Goal: Task Accomplishment & Management: Complete application form

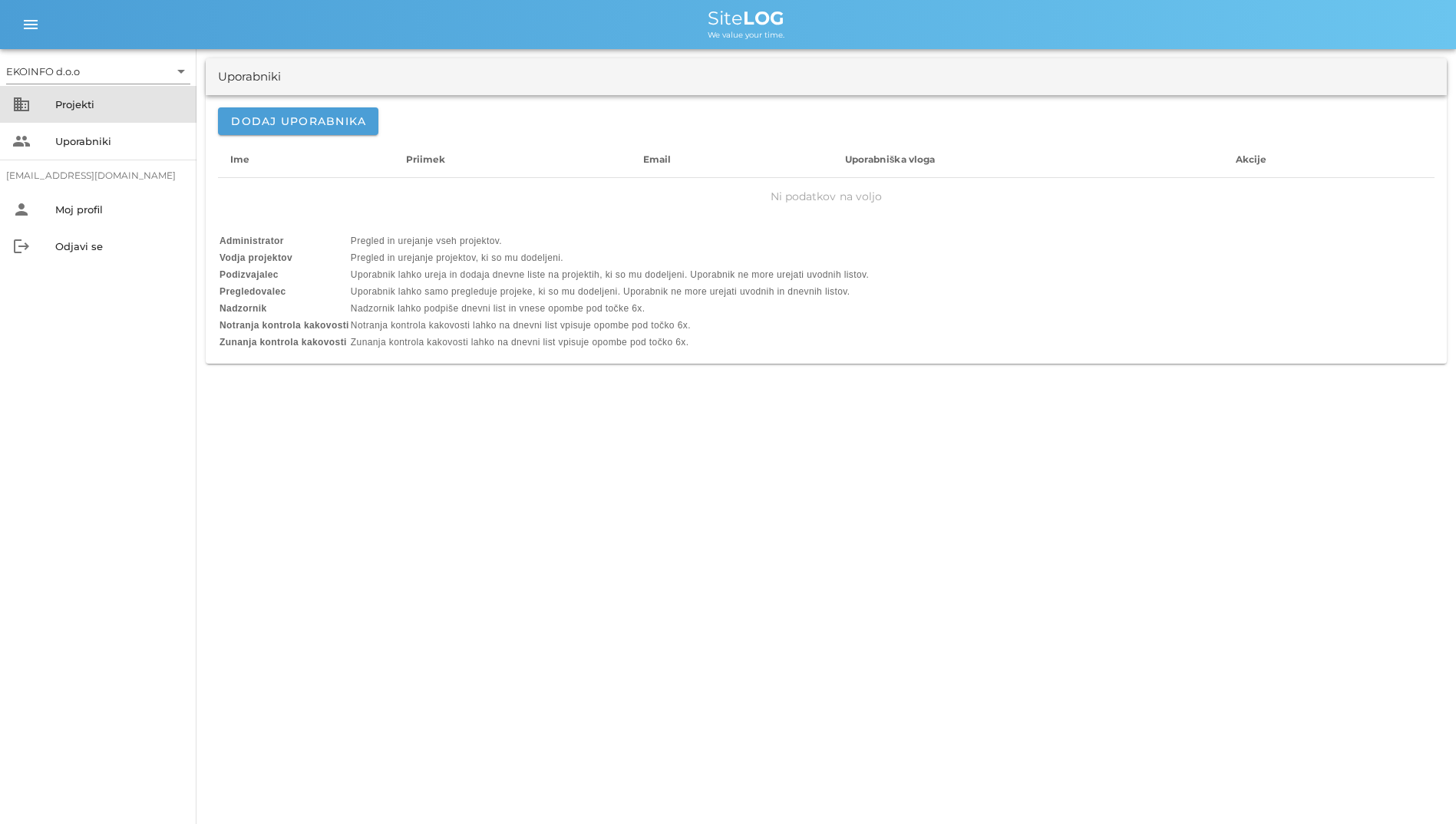
click at [81, 106] on div "Projekti" at bounding box center [120, 104] width 129 height 12
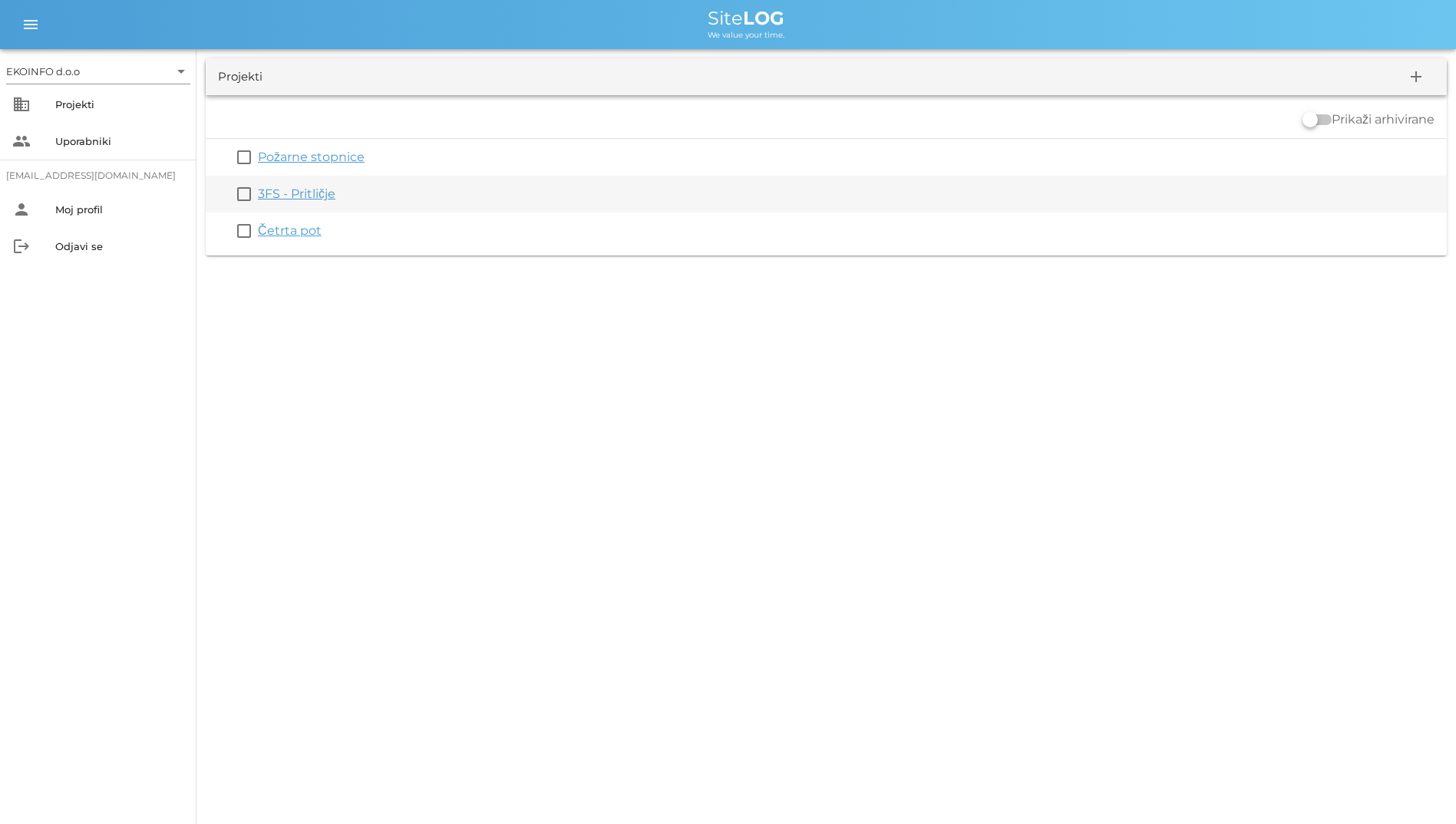
click at [279, 194] on link "3FS - Pritličje" at bounding box center [297, 194] width 77 height 15
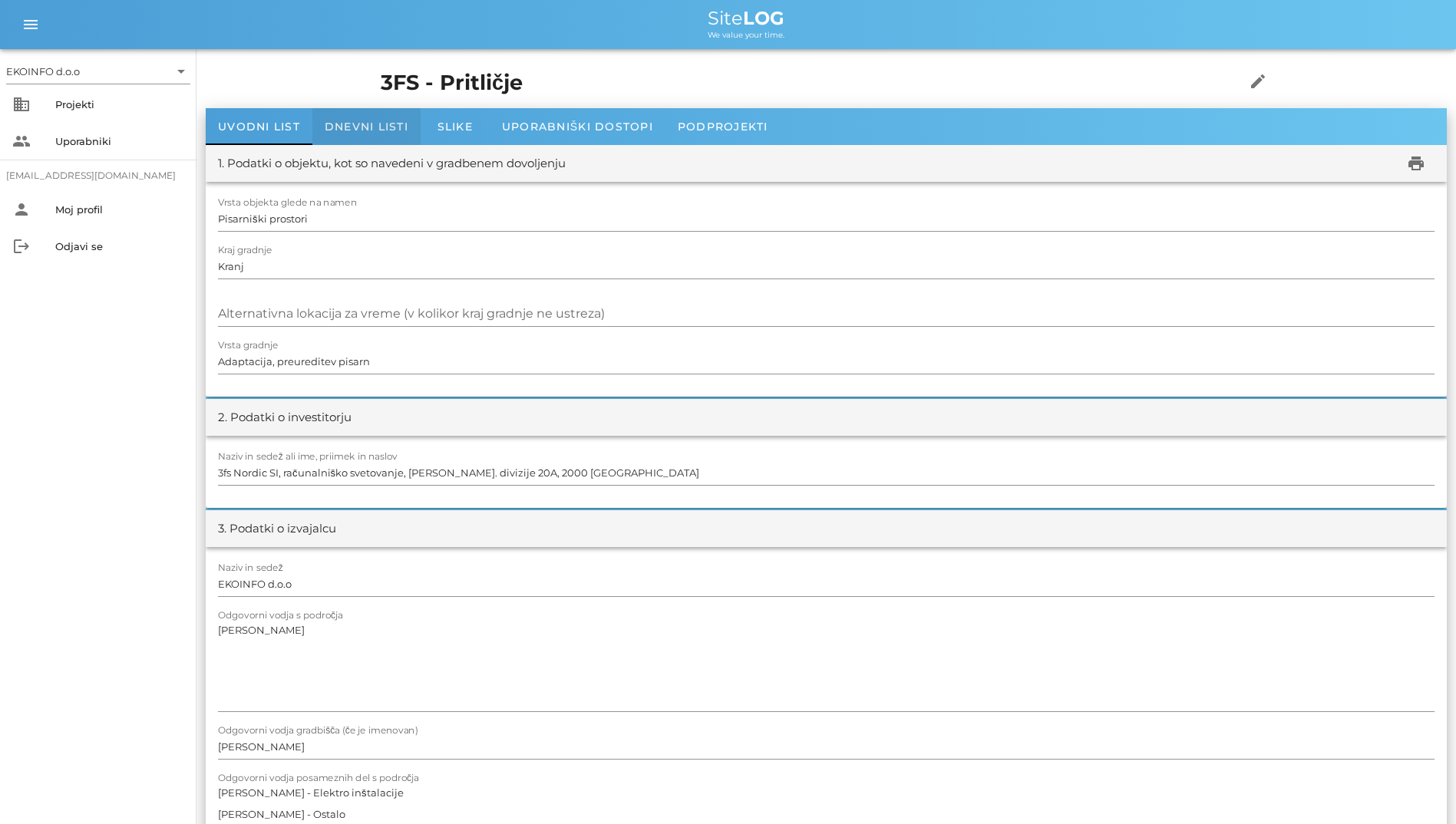
click at [334, 120] on span "Dnevni listi" at bounding box center [366, 126] width 84 height 14
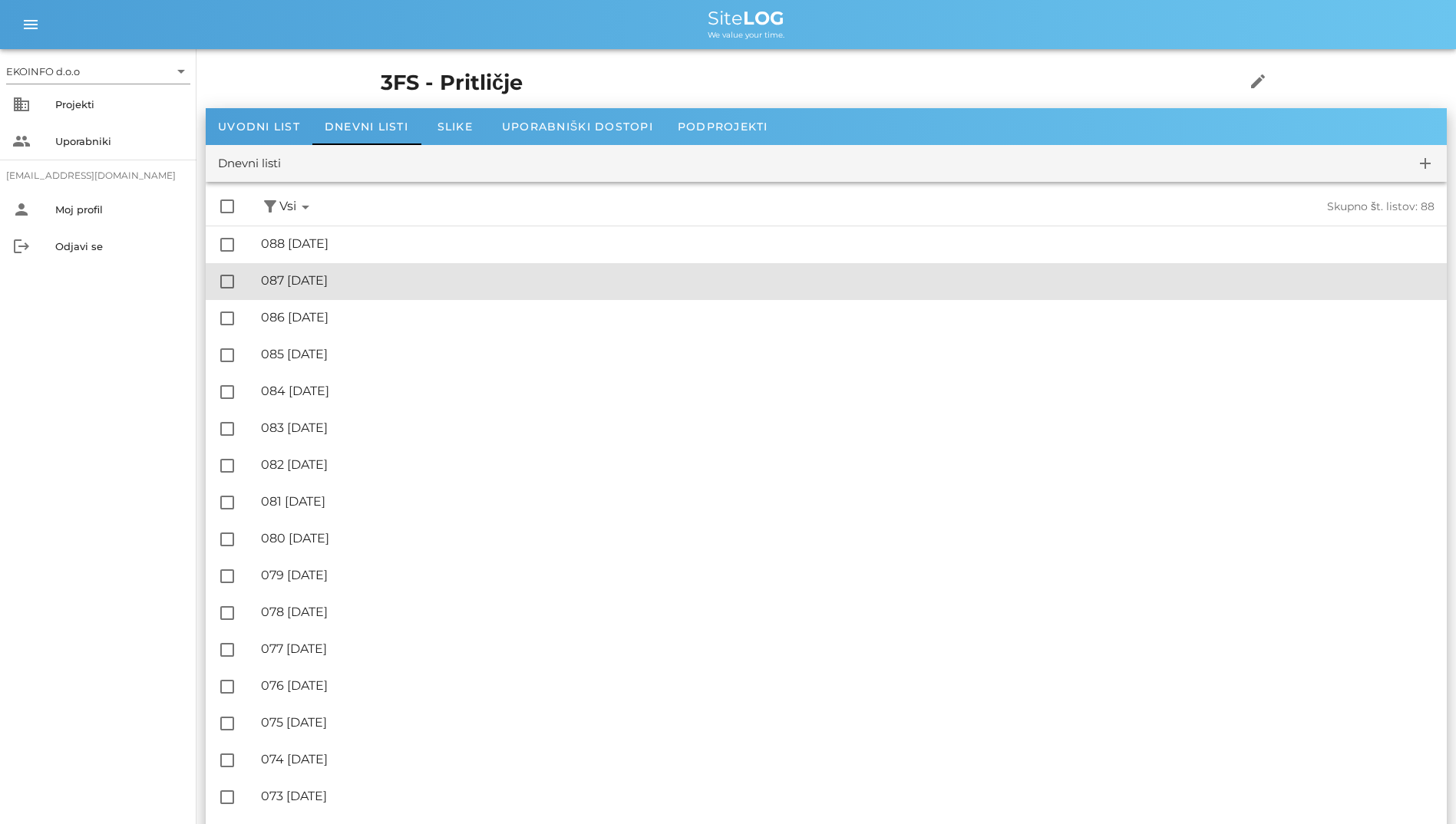
click at [388, 267] on div "🔏 087 [DATE] ✓ Podpisal: Nadzornik ✓ Podpisal: Sestavljalec ✓ Podpisal: Odgovor…" at bounding box center [847, 280] width 1173 height 34
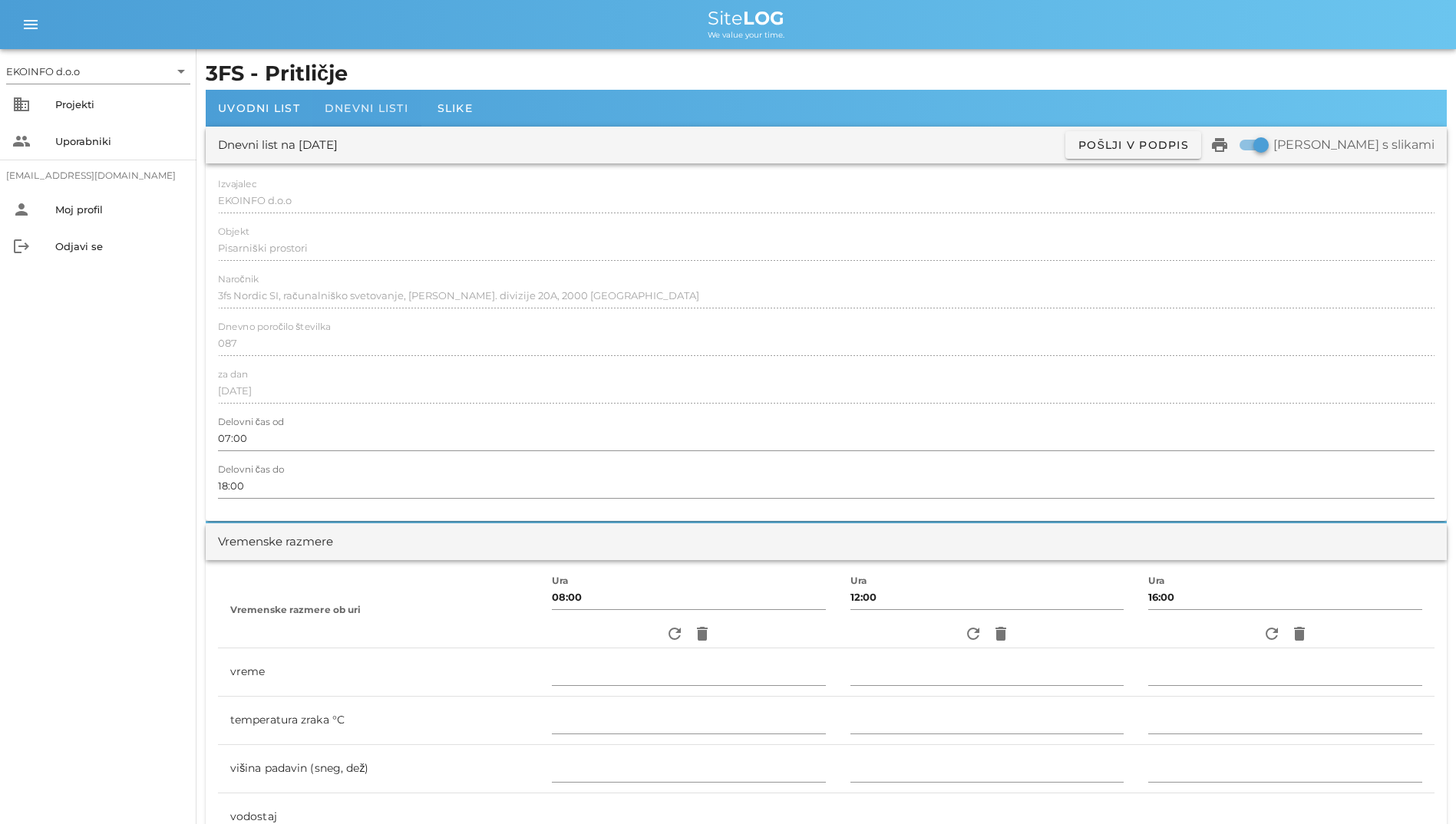
click at [391, 112] on span "Dnevni listi" at bounding box center [366, 108] width 84 height 14
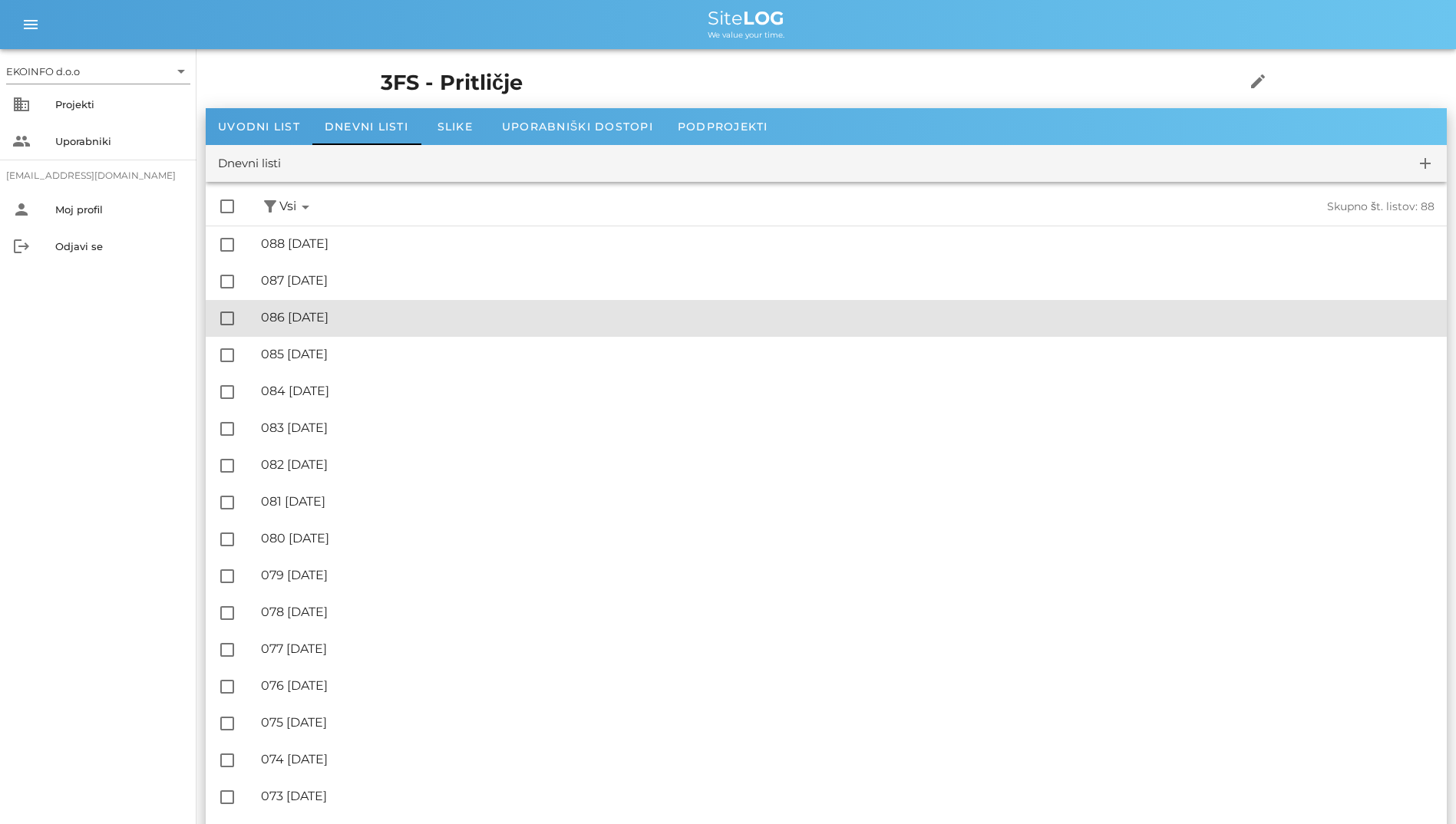
click at [421, 310] on div "🔏 086 [DATE]" at bounding box center [847, 317] width 1173 height 15
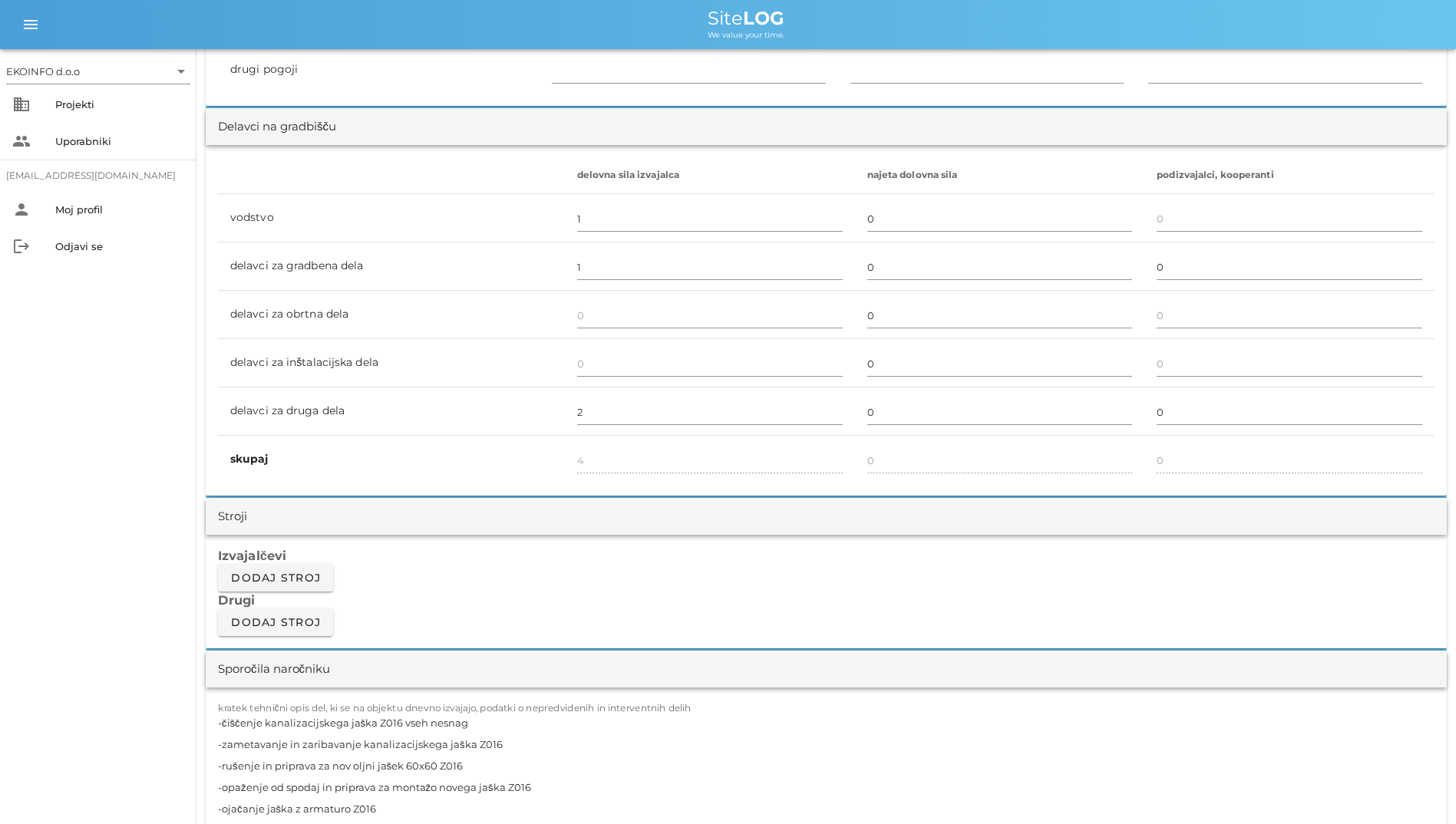
scroll to position [383, 0]
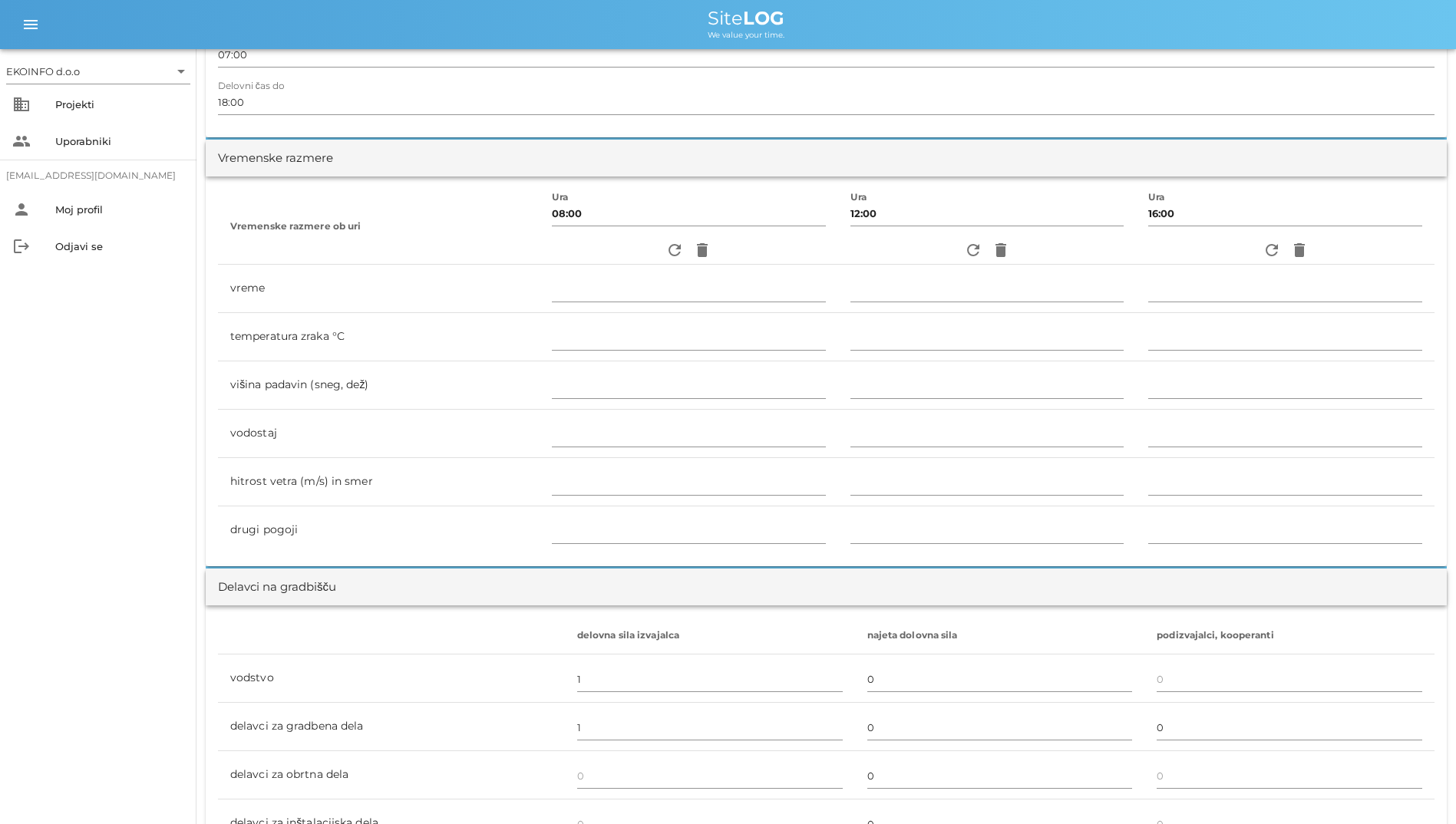
click at [647, 248] on div "refresh delete" at bounding box center [688, 250] width 274 height 28
click at [666, 248] on icon "refresh" at bounding box center [675, 250] width 18 height 18
type input "oblačno"
type input "13"
type input "0"
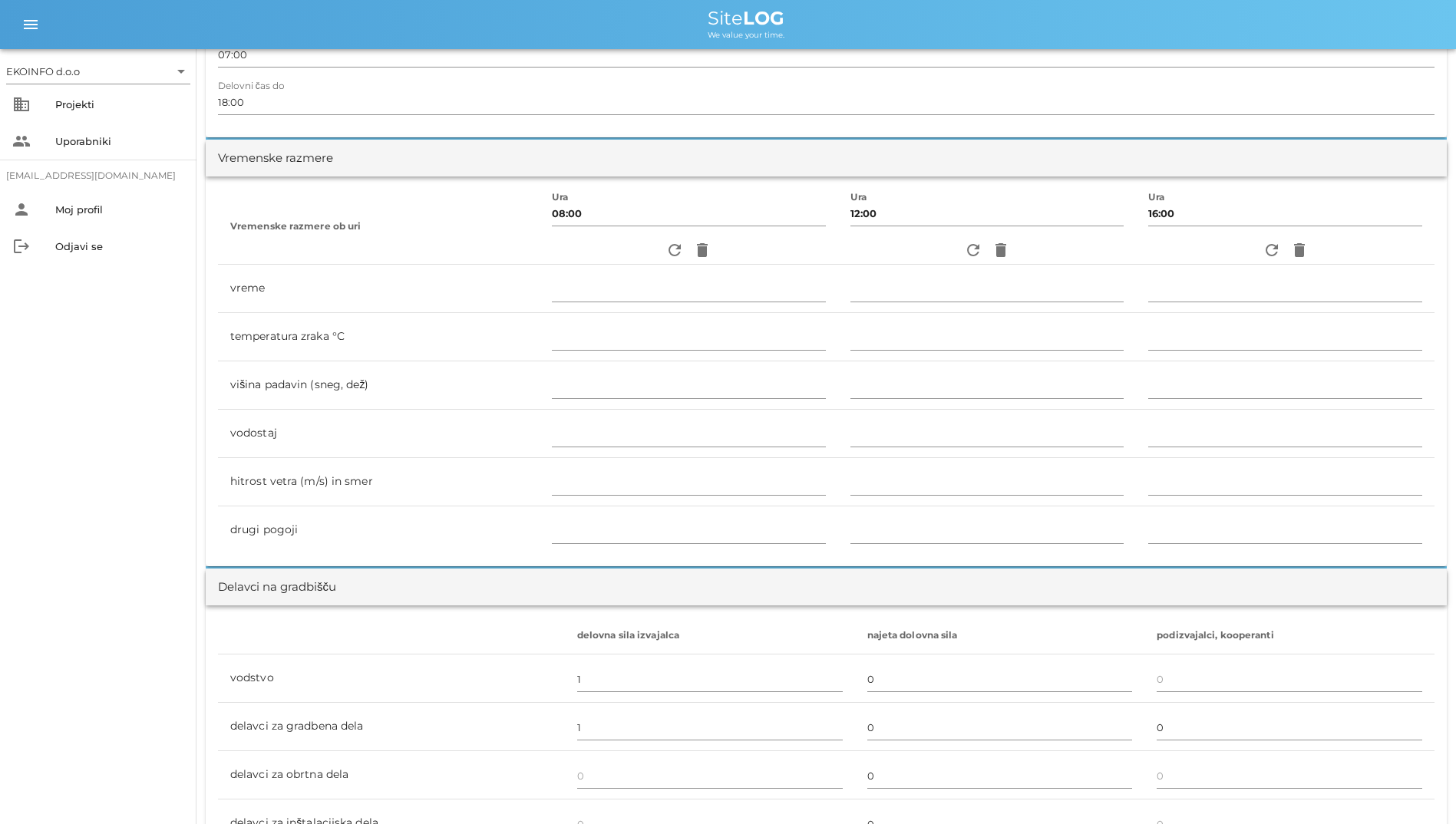
type input "0.83 m/s šibek SZ"
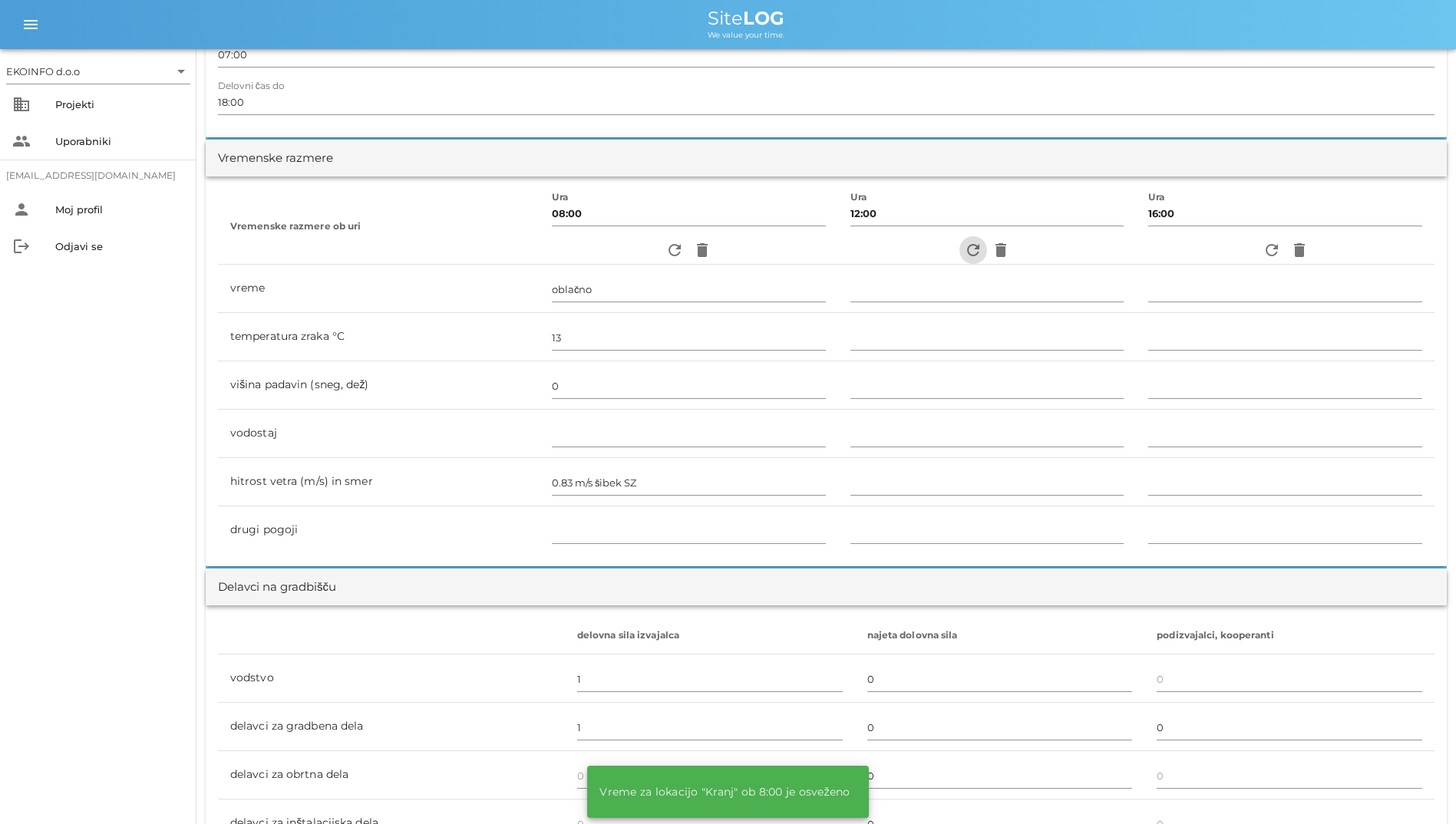
click at [965, 243] on icon "refresh" at bounding box center [973, 250] width 18 height 18
type input "oblačno"
type input "17"
type input "0"
type input "1.94 m/s šibek S"
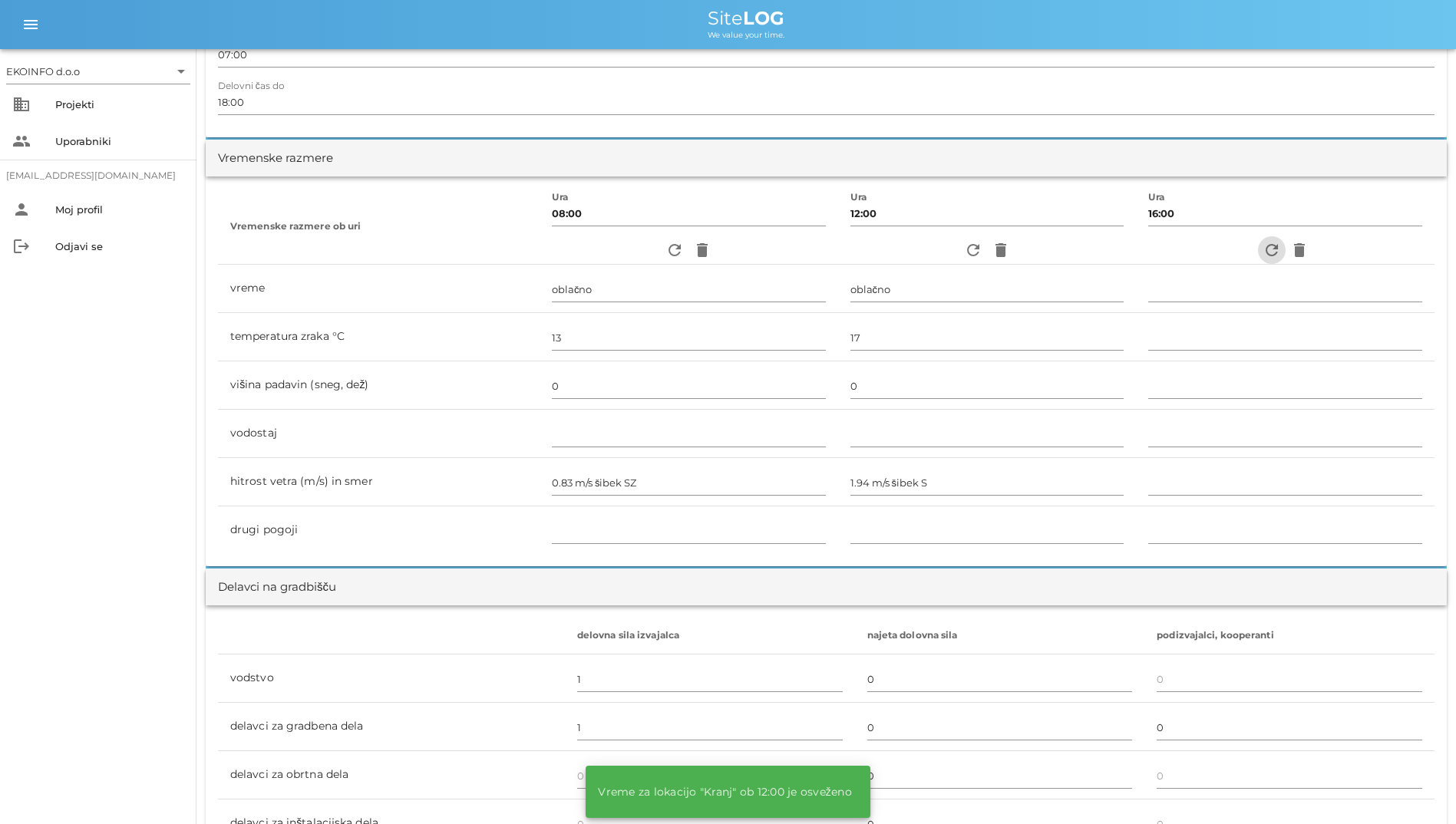
click at [1269, 251] on icon "refresh" at bounding box center [1272, 250] width 18 height 18
type input "delno oblačno"
type input "16"
type input "0"
type input "0.83 m/s šibek V"
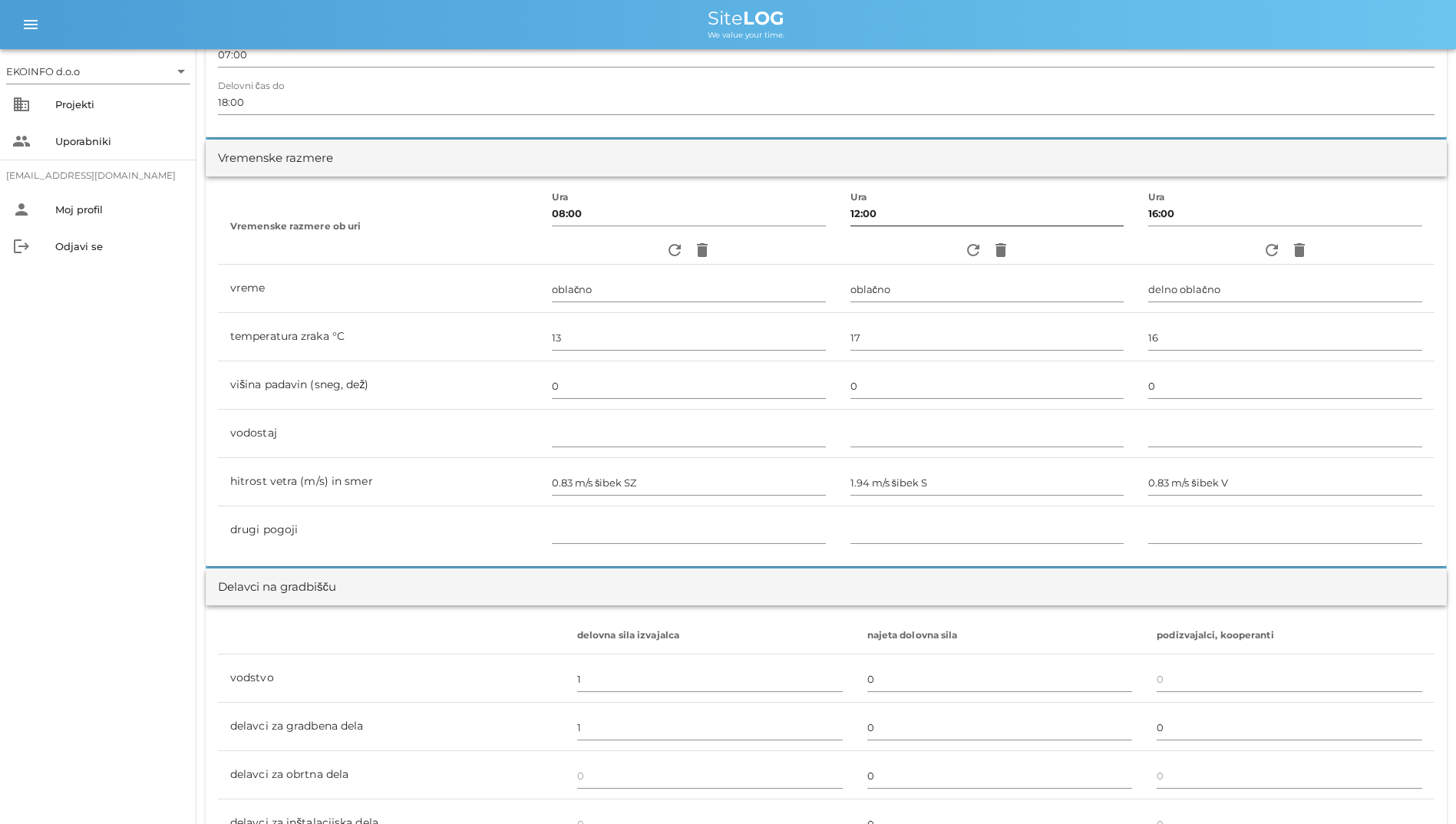
scroll to position [0, 0]
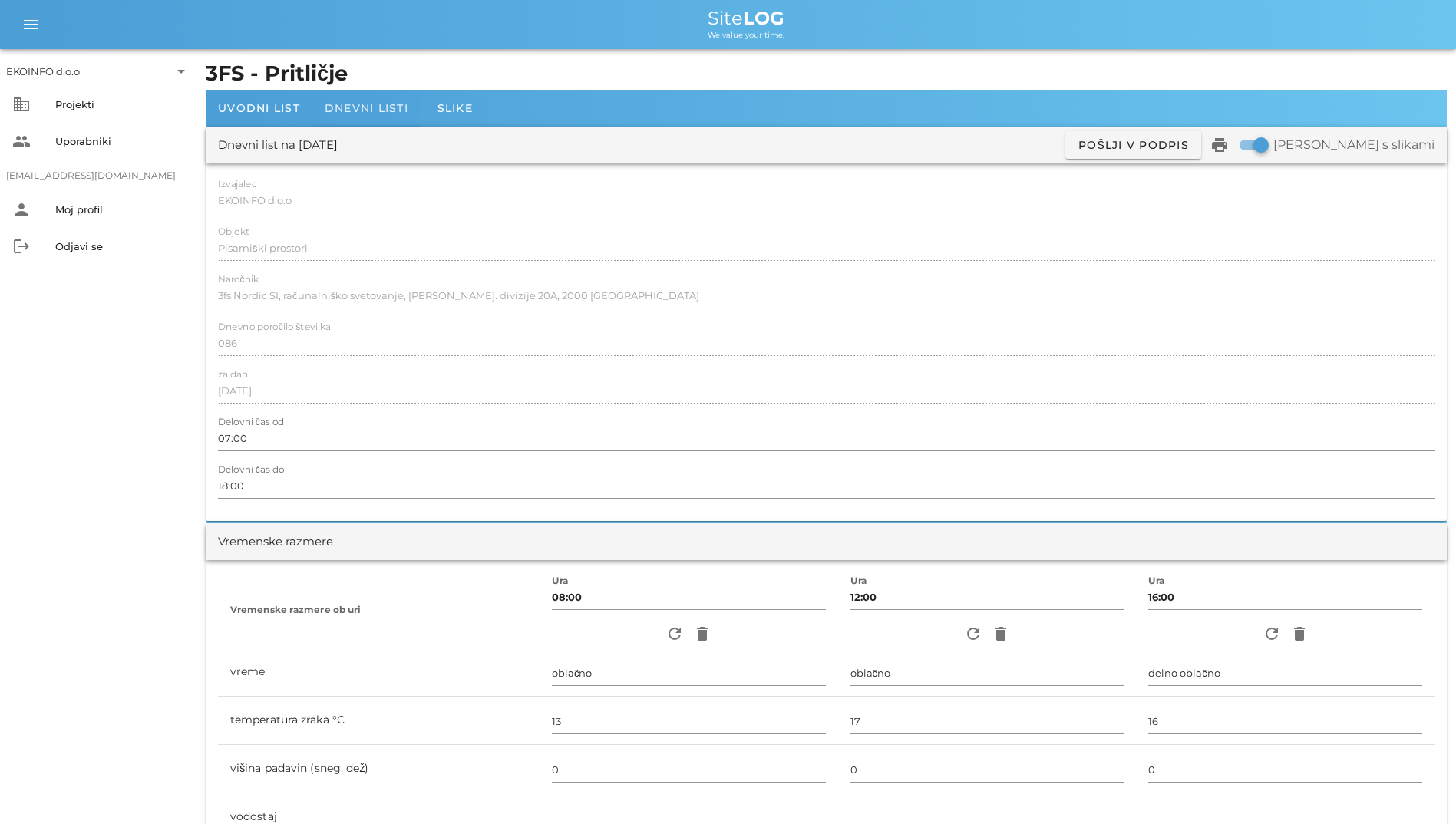
click at [391, 115] on div "Dnevni listi" at bounding box center [366, 108] width 108 height 37
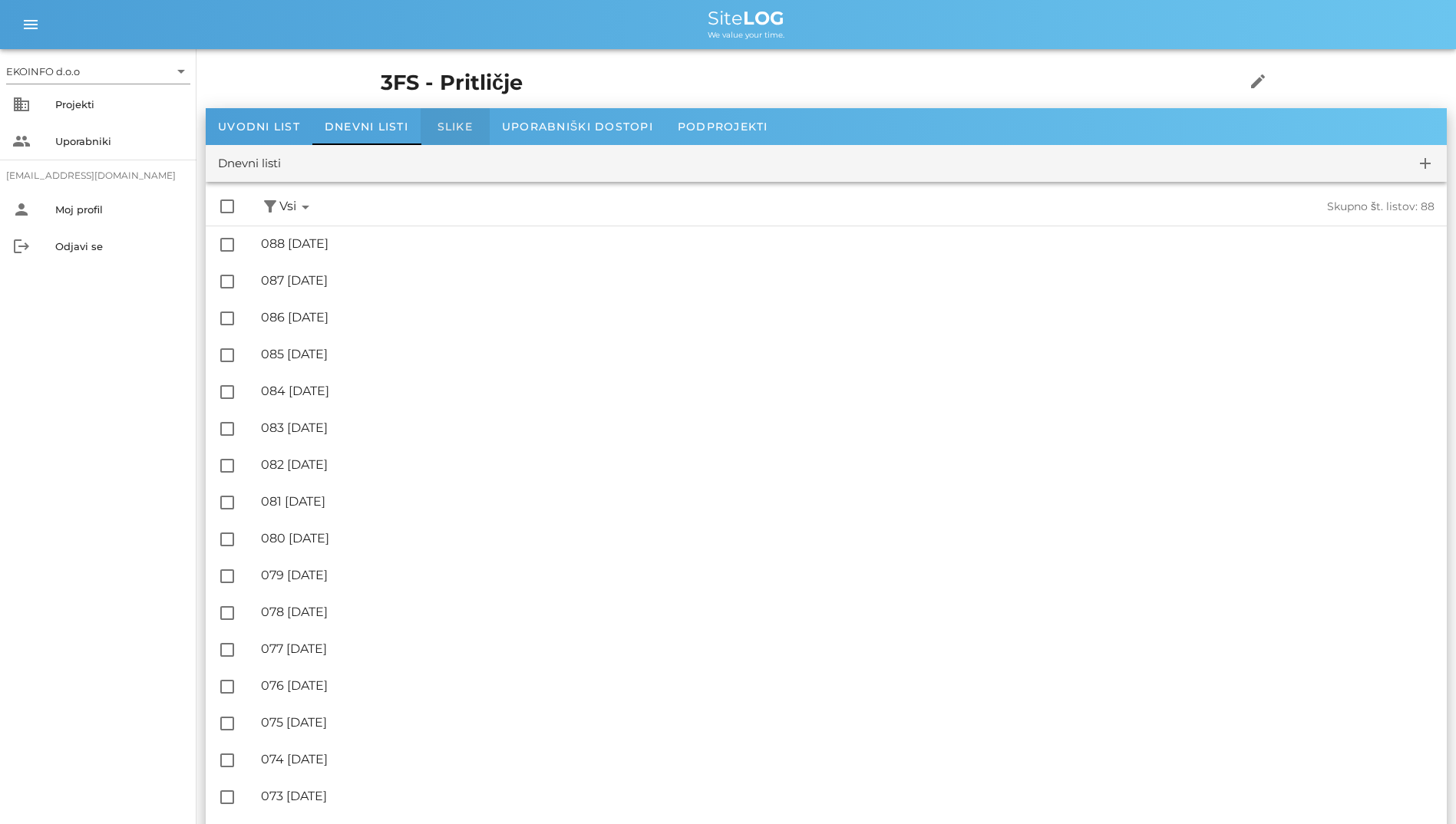
click at [458, 131] on span "Slike" at bounding box center [455, 126] width 35 height 14
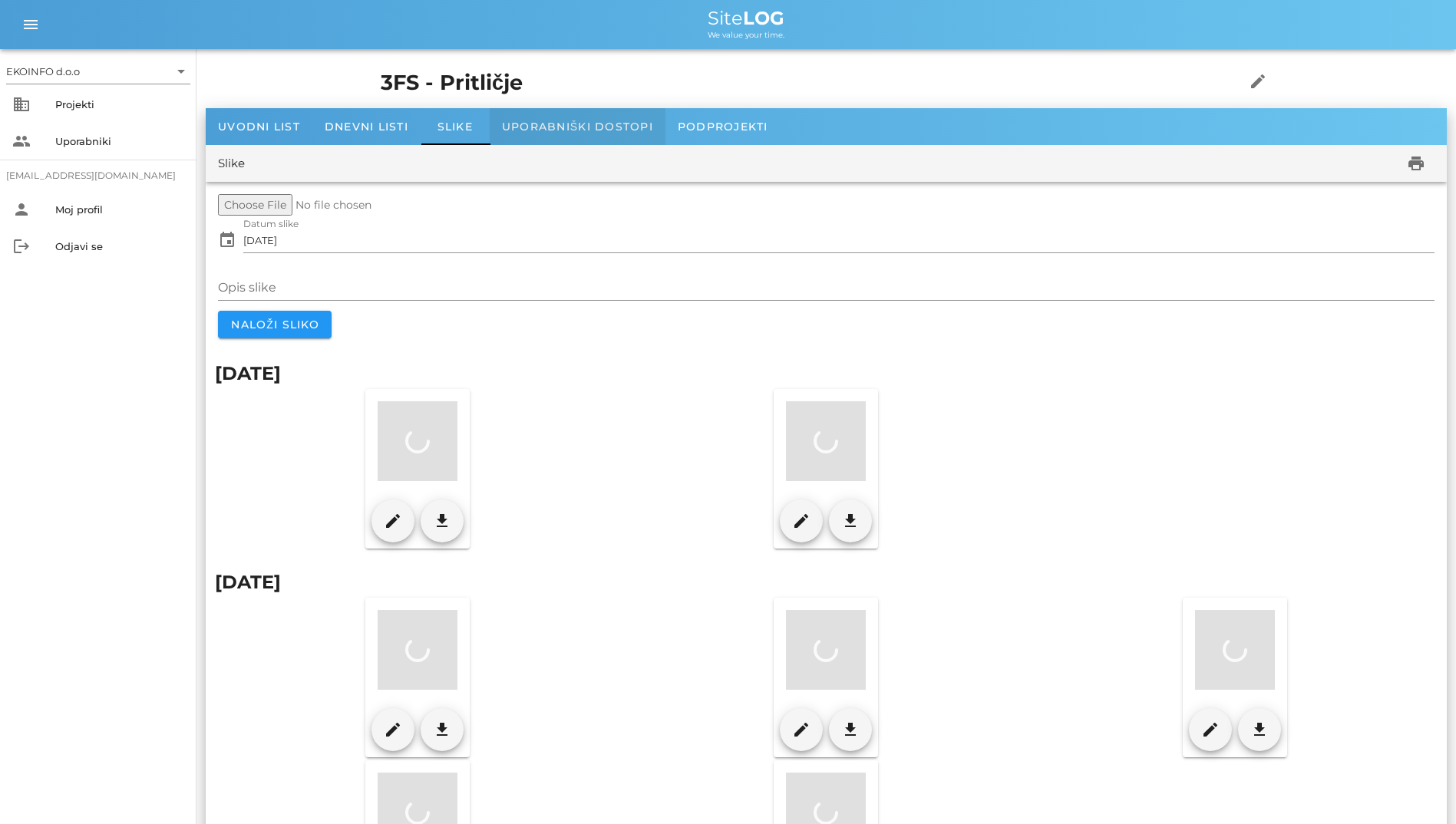
click at [536, 144] on div "Uporabniški dostopi" at bounding box center [577, 126] width 176 height 37
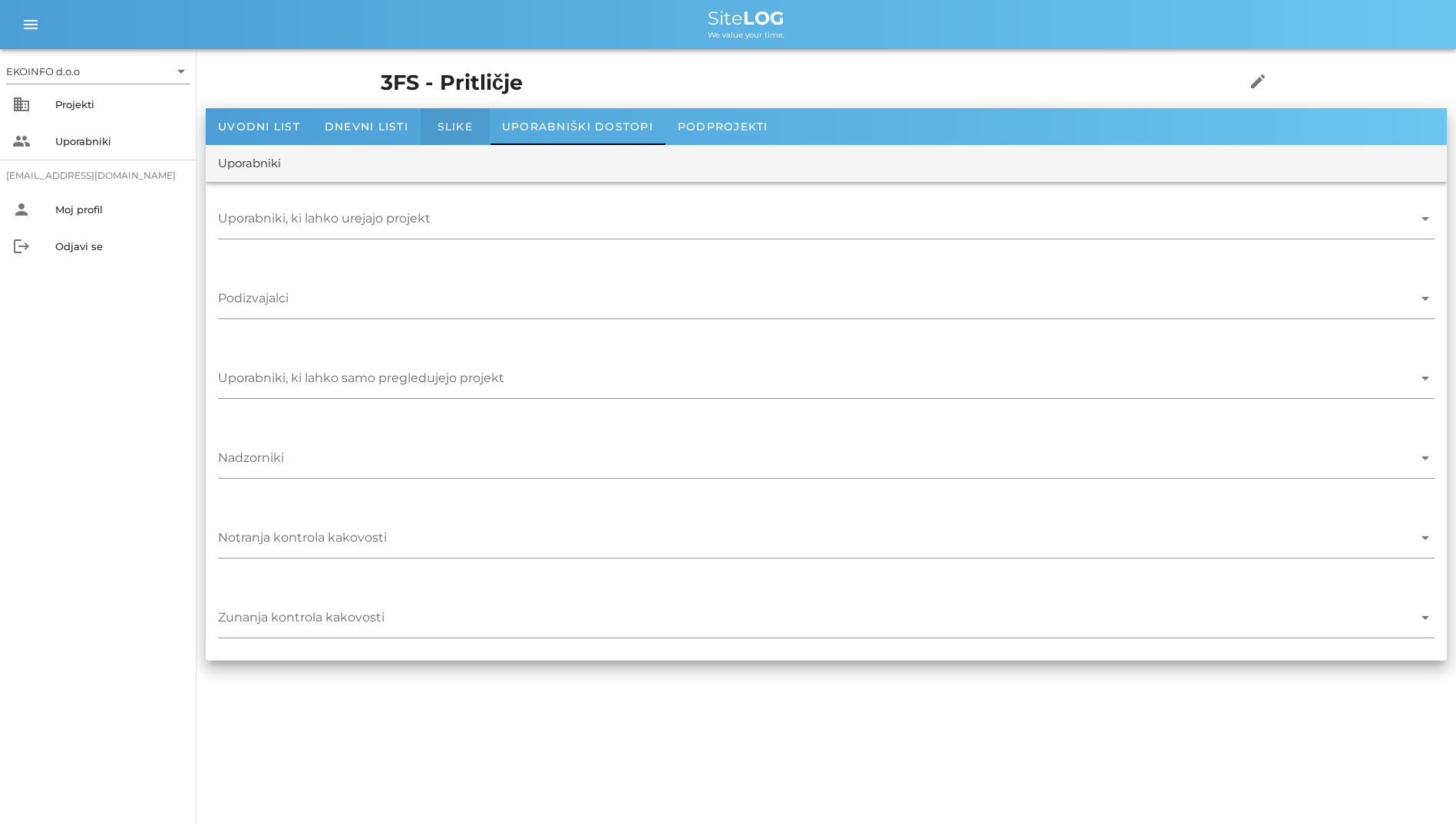
click at [440, 130] on span "Slike" at bounding box center [455, 126] width 35 height 14
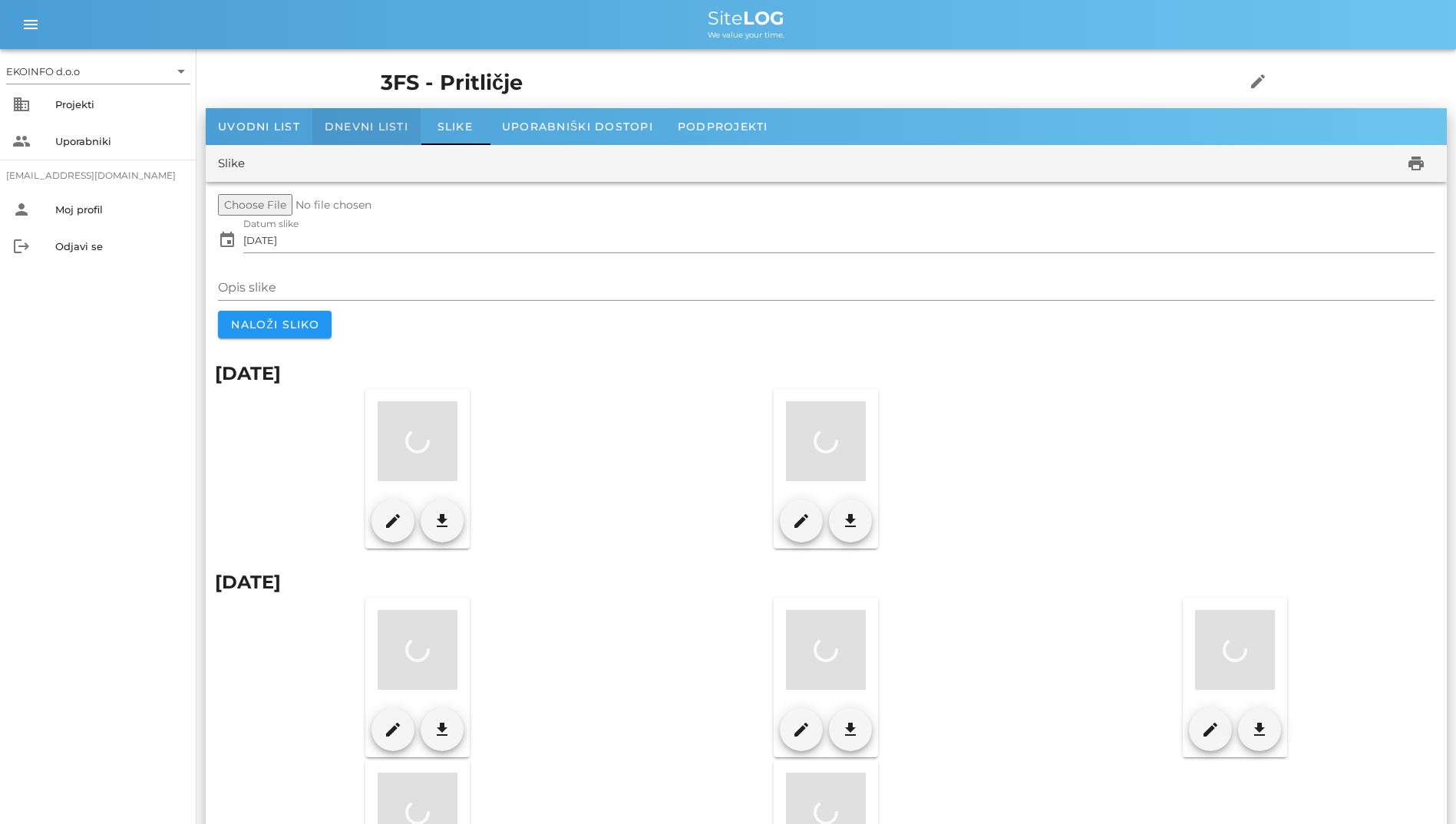
click at [384, 127] on span "Dnevni listi" at bounding box center [366, 126] width 84 height 14
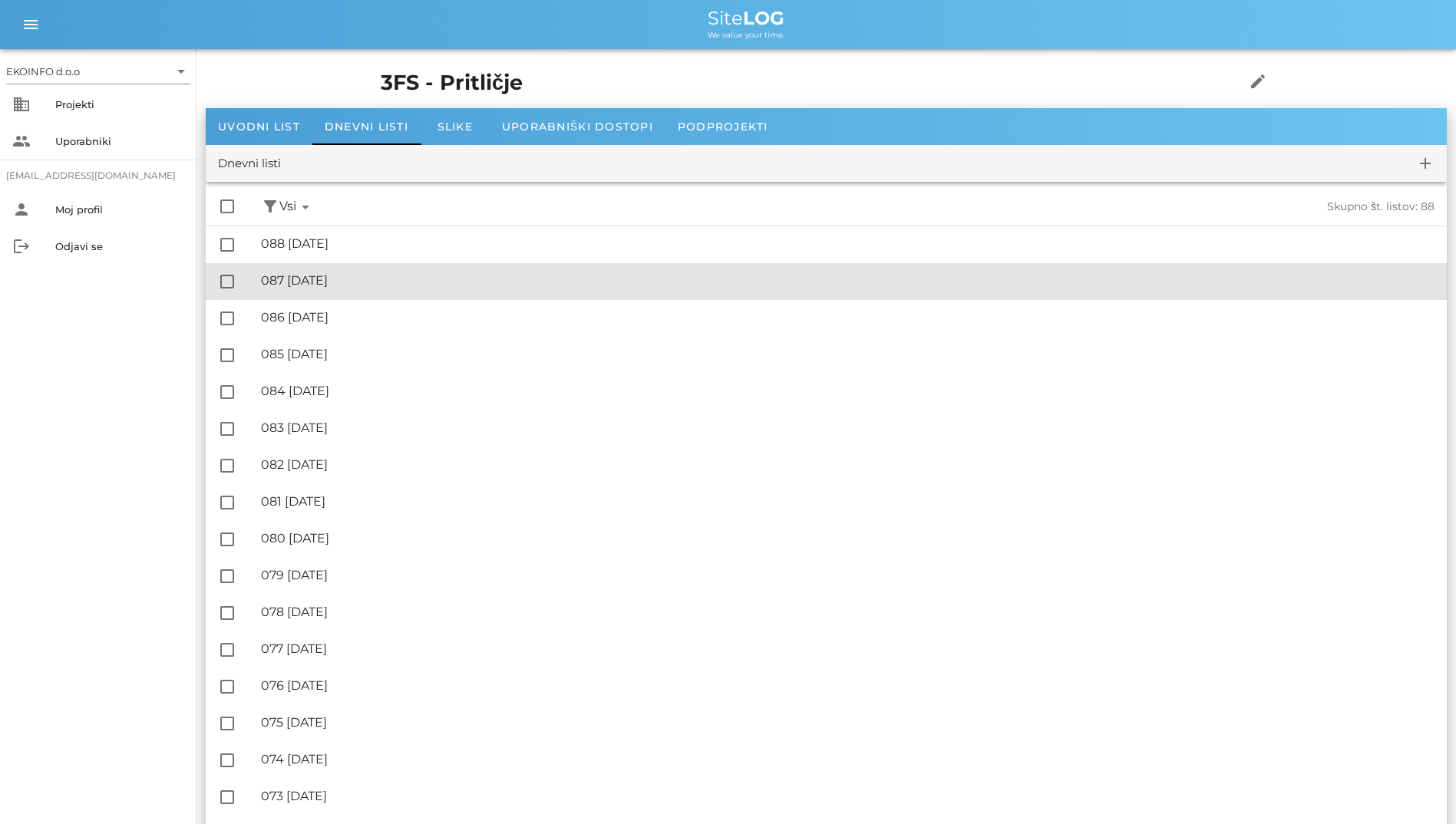
click at [456, 277] on div "🔏 087 [DATE]" at bounding box center [847, 280] width 1173 height 15
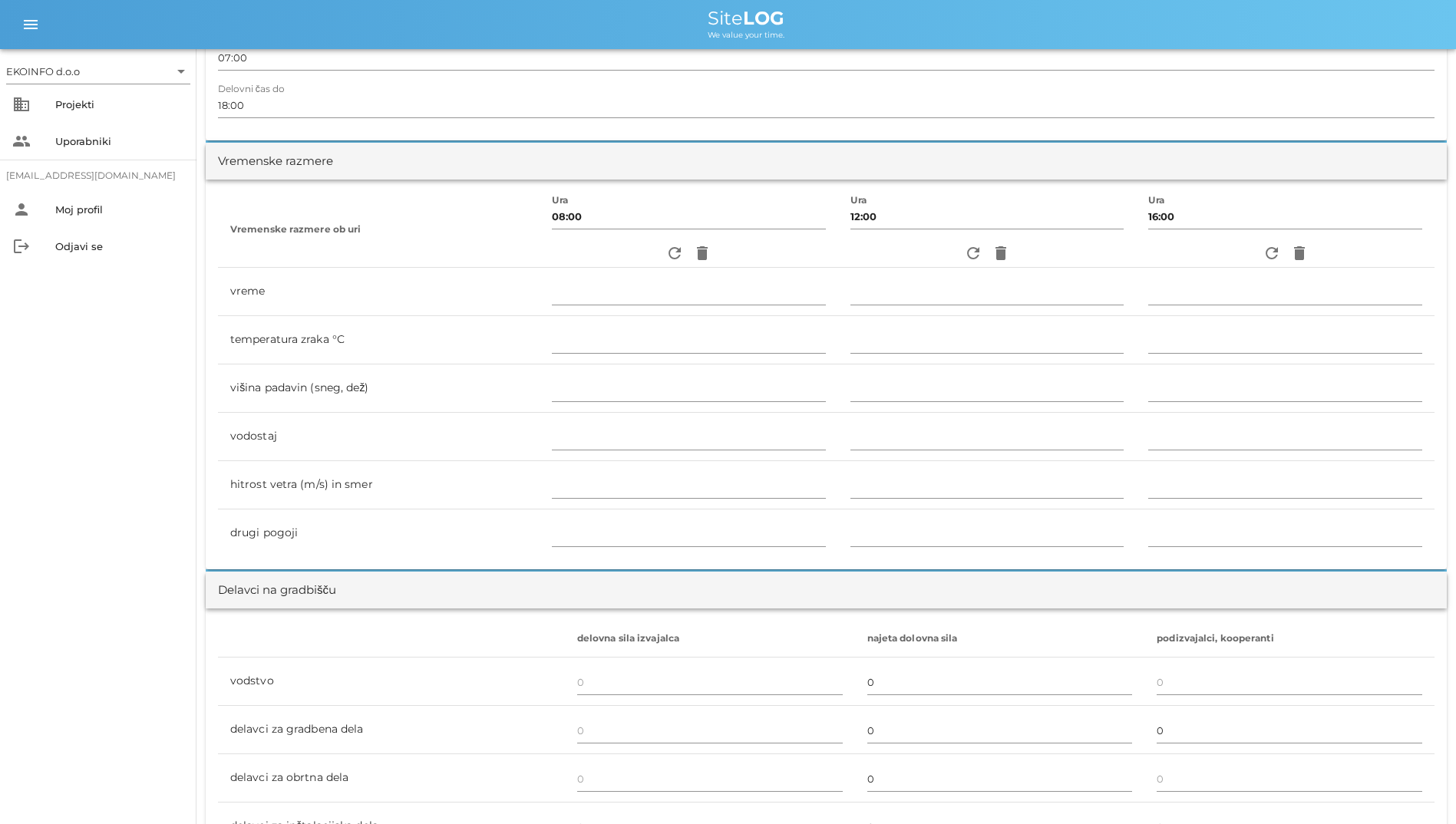
scroll to position [383, 0]
click at [666, 252] on icon "refresh" at bounding box center [675, 250] width 18 height 18
type input "pretežno oblačno"
type input "11"
type input "0"
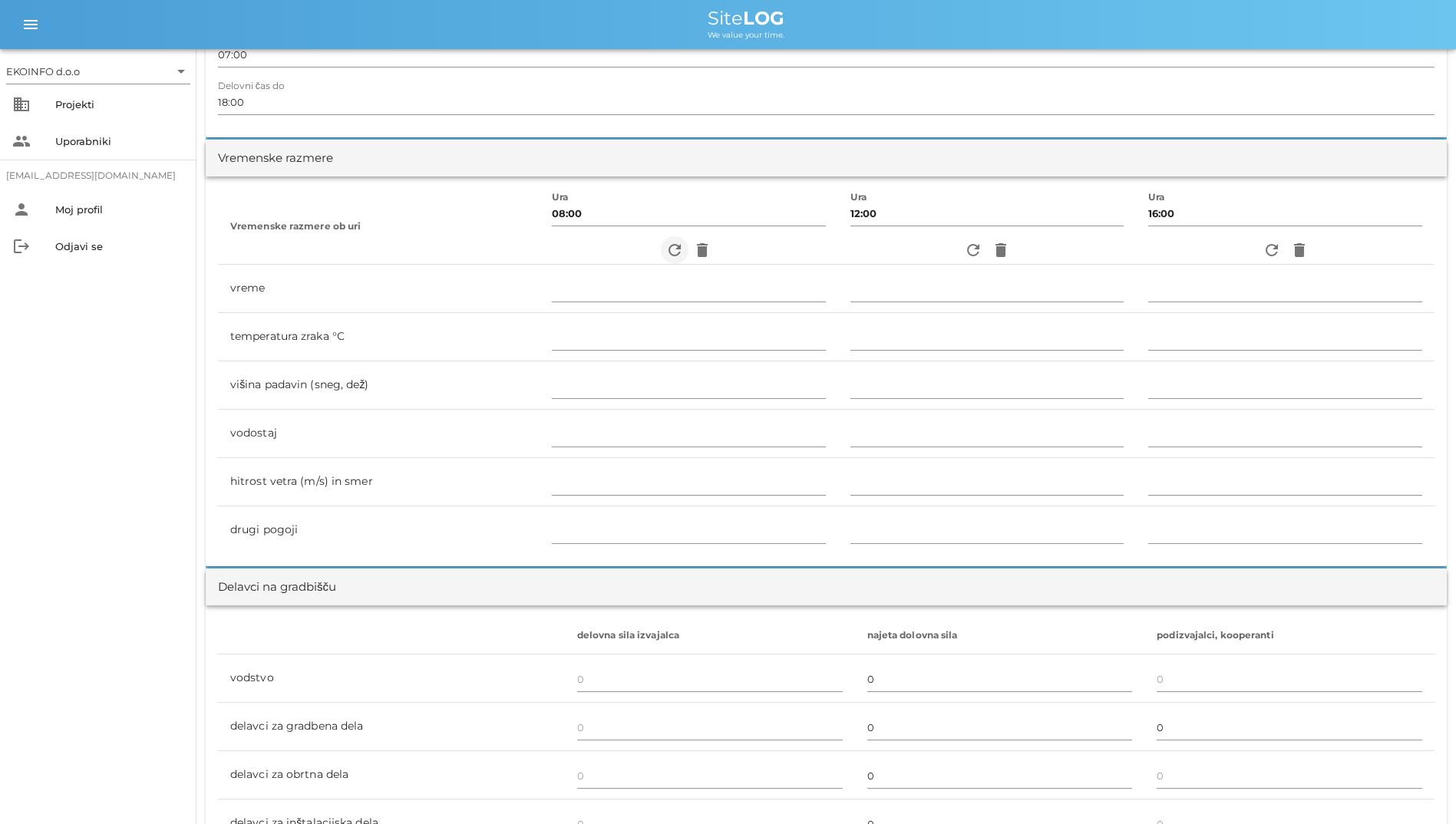
type input "0.28 m/s [PERSON_NAME]"
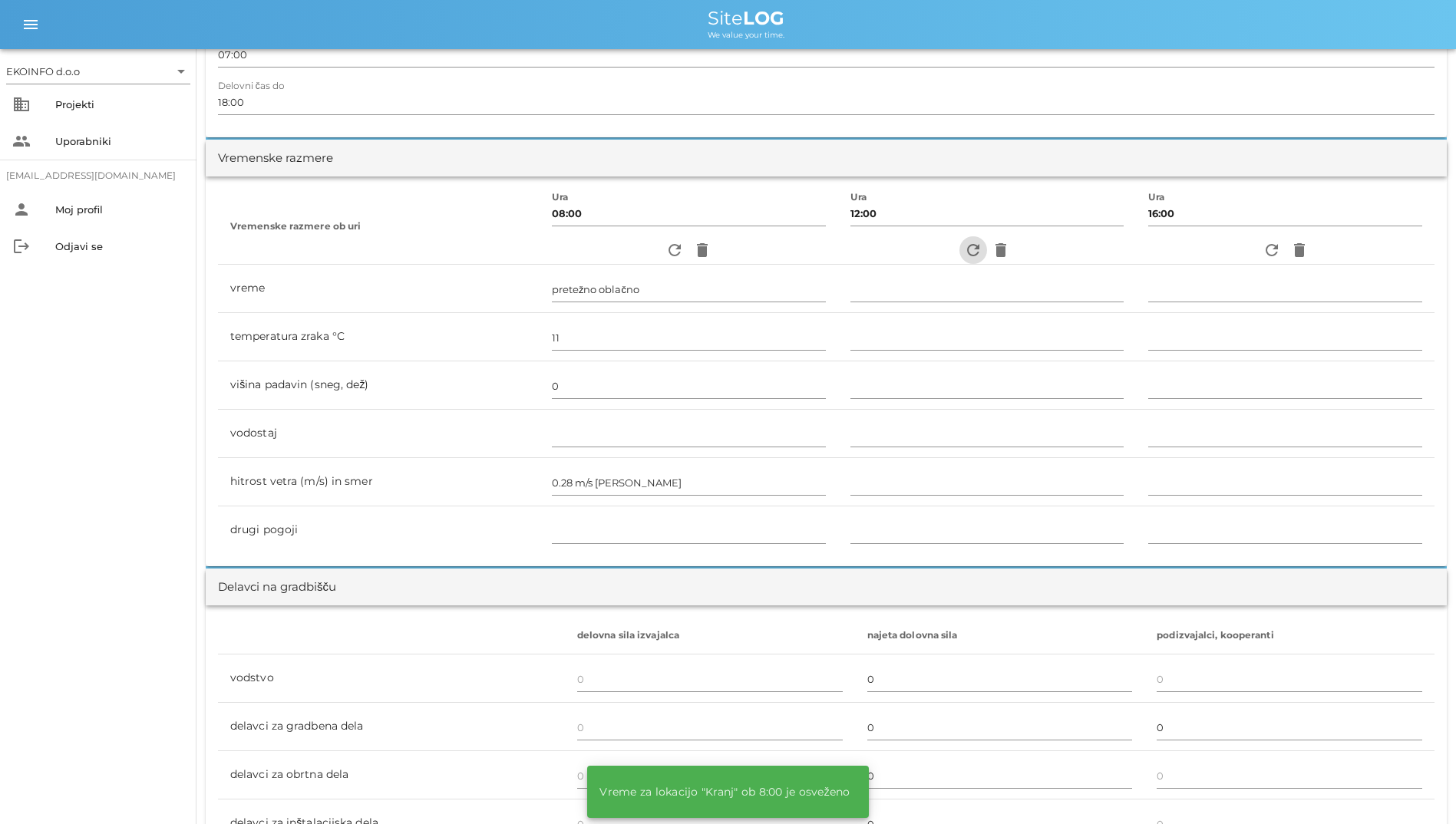
click at [967, 250] on icon "refresh" at bounding box center [973, 250] width 18 height 18
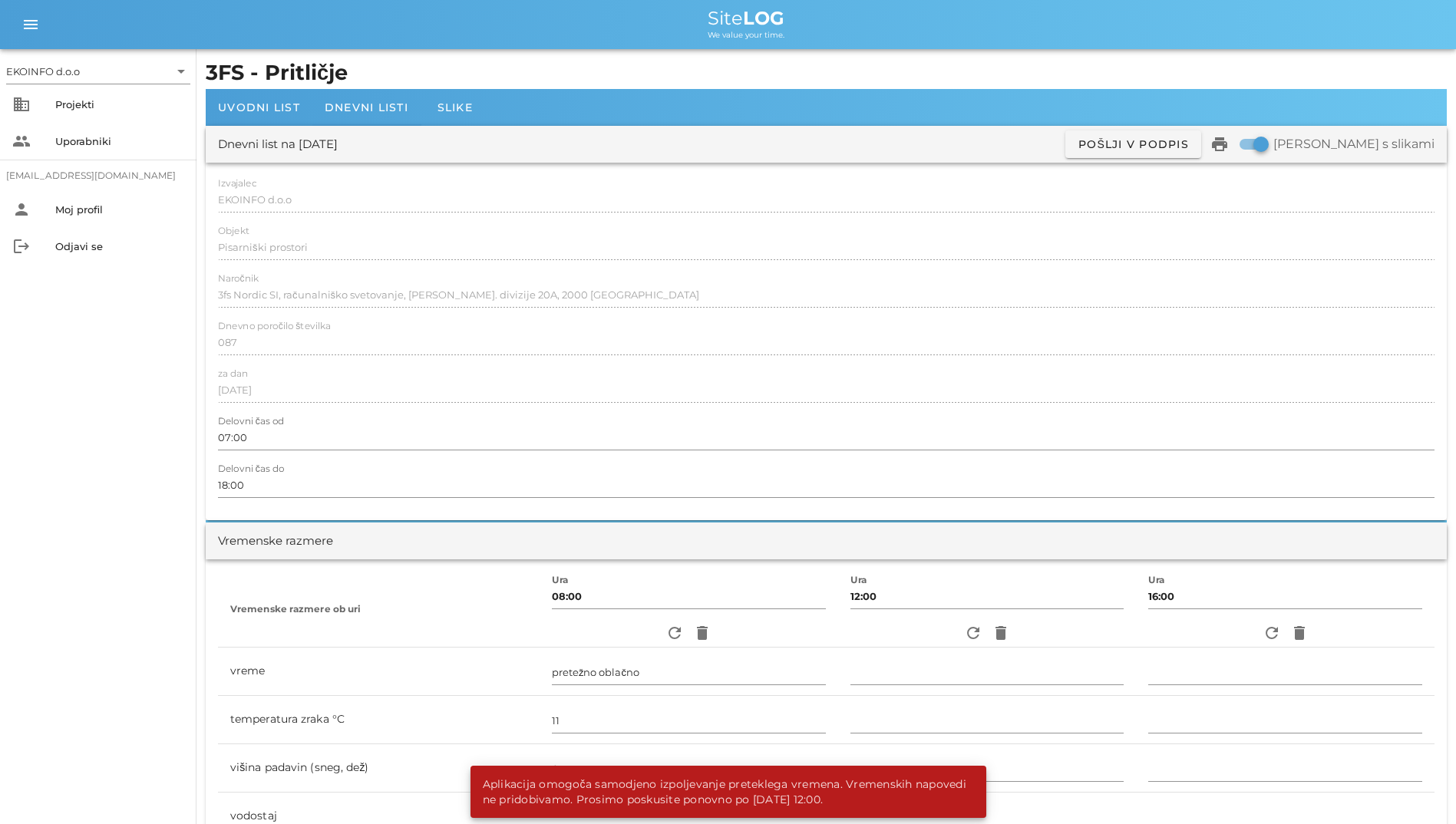
scroll to position [0, 0]
click at [48, 95] on div "business Projekti" at bounding box center [98, 104] width 196 height 37
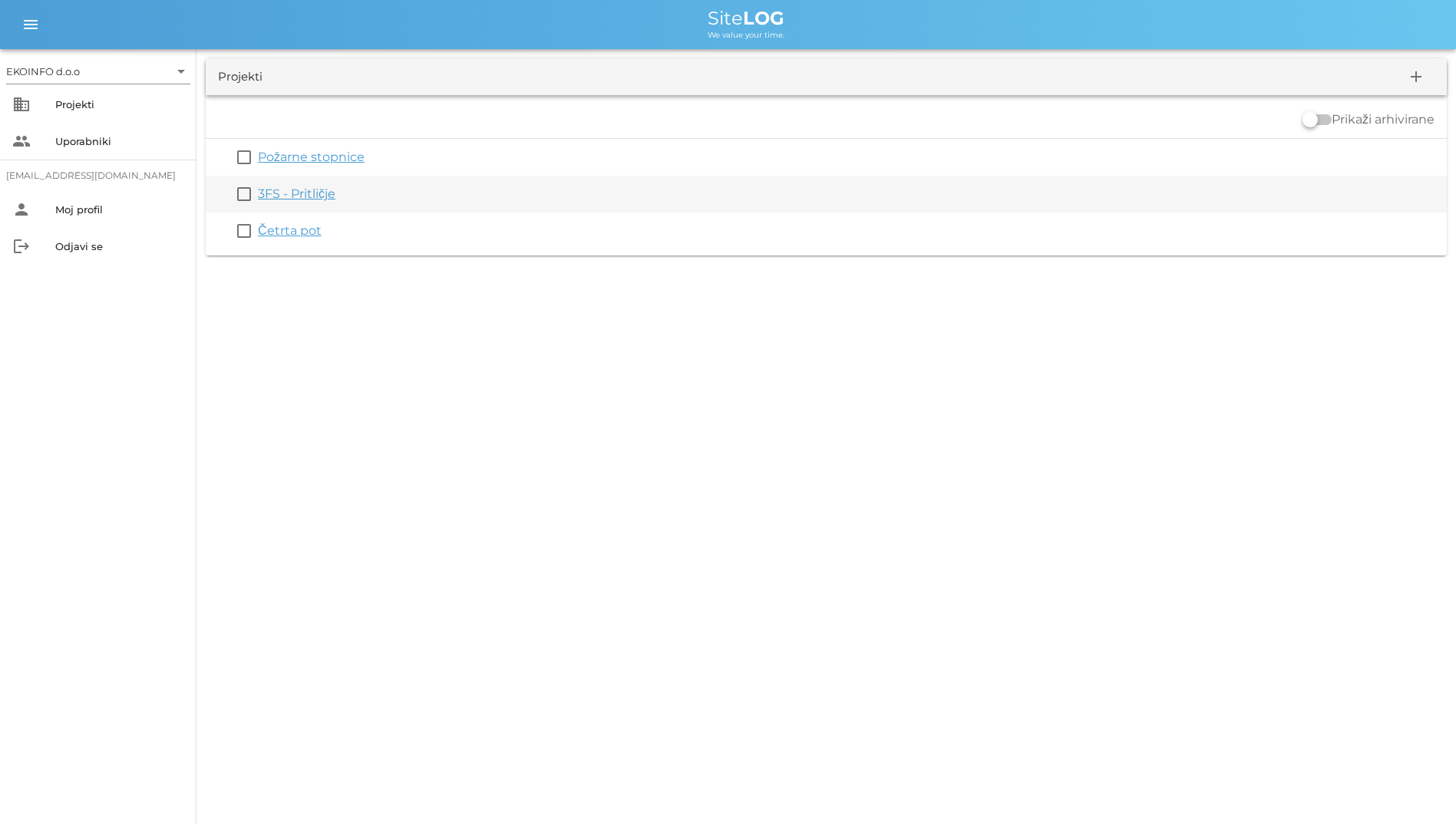
click at [295, 193] on link "3FS - Pritličje" at bounding box center [297, 194] width 77 height 15
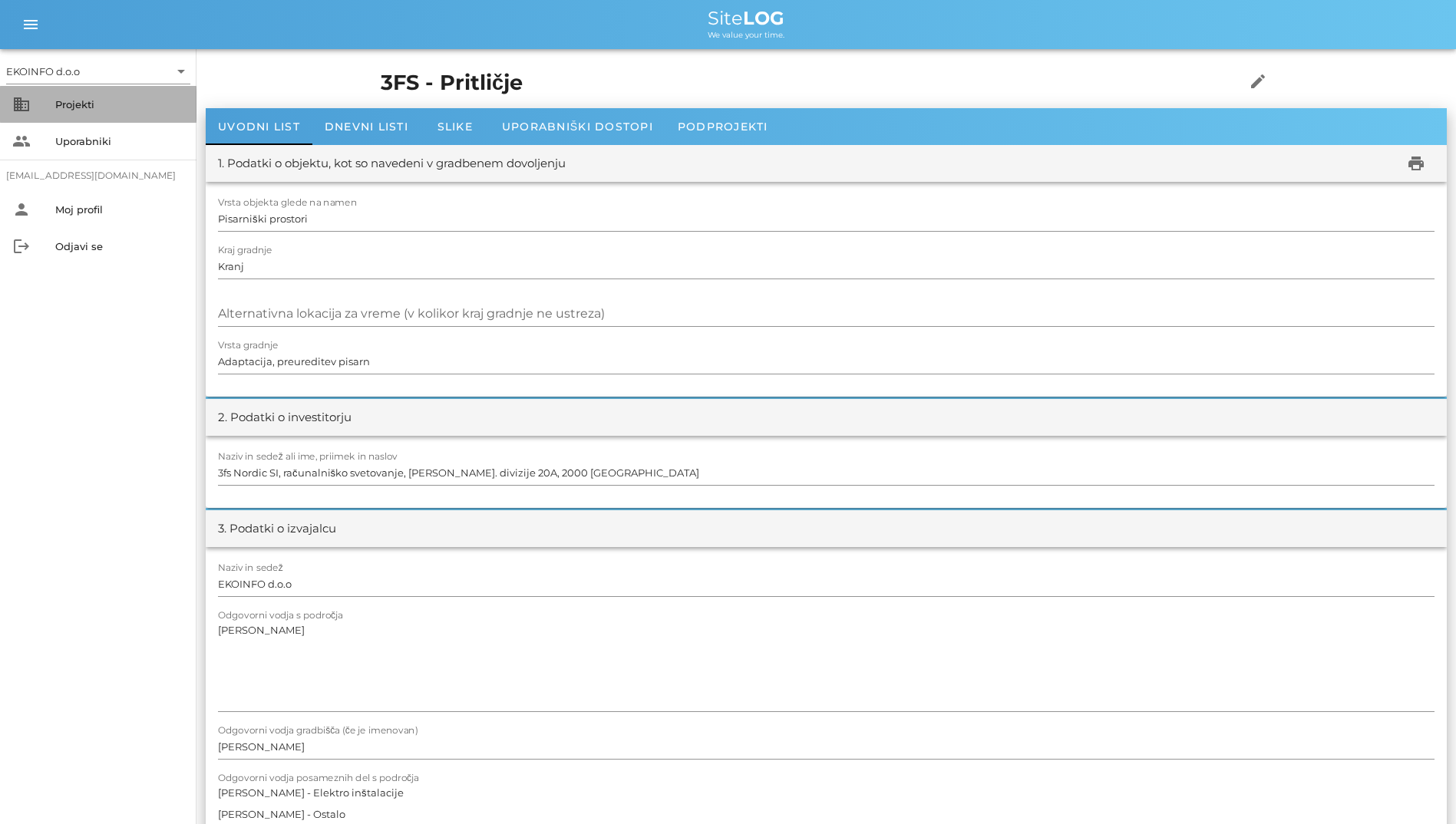
click at [58, 109] on div "Projekti" at bounding box center [120, 104] width 129 height 12
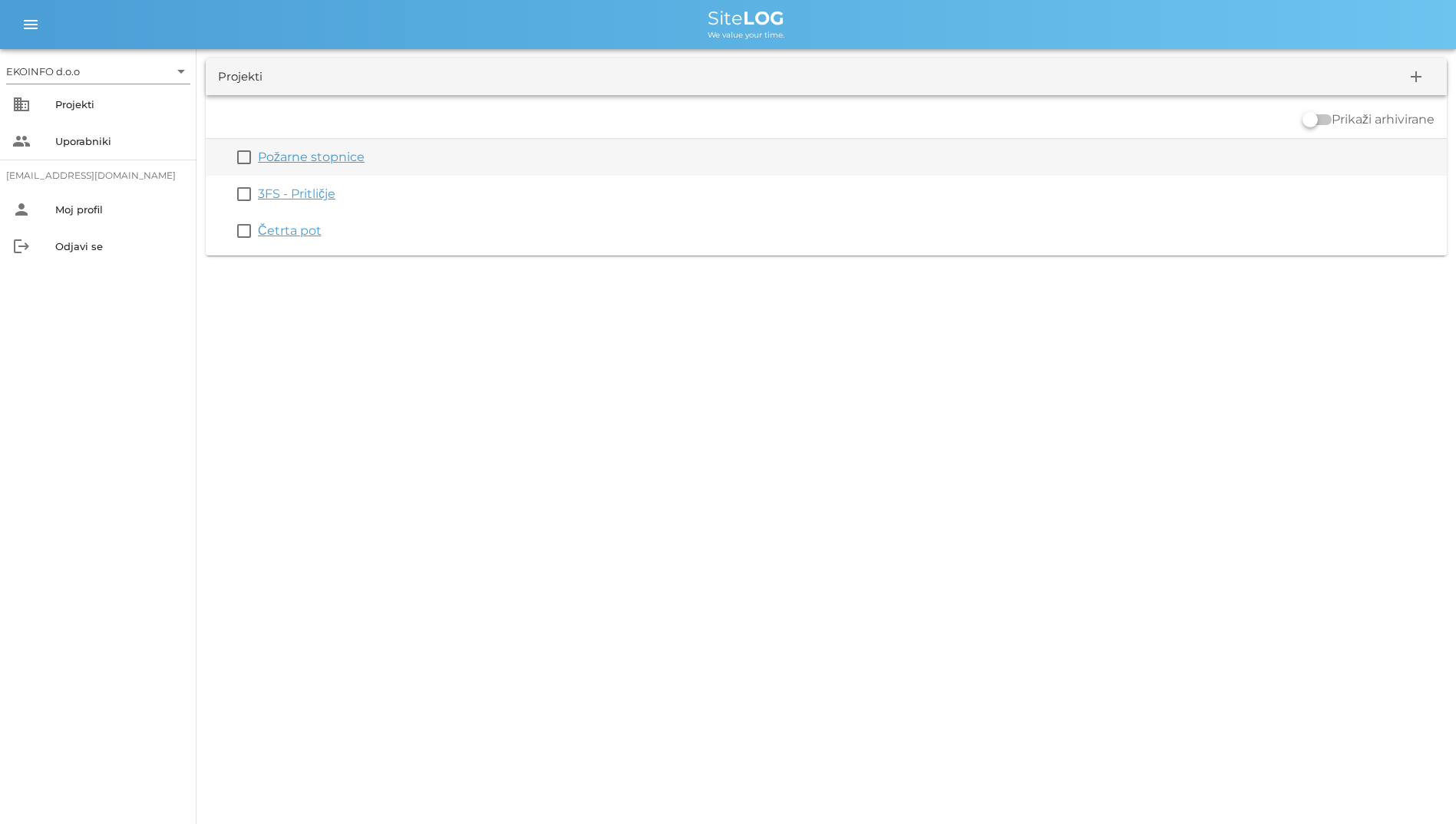
click at [292, 153] on link "Požarne stopnice" at bounding box center [312, 157] width 107 height 15
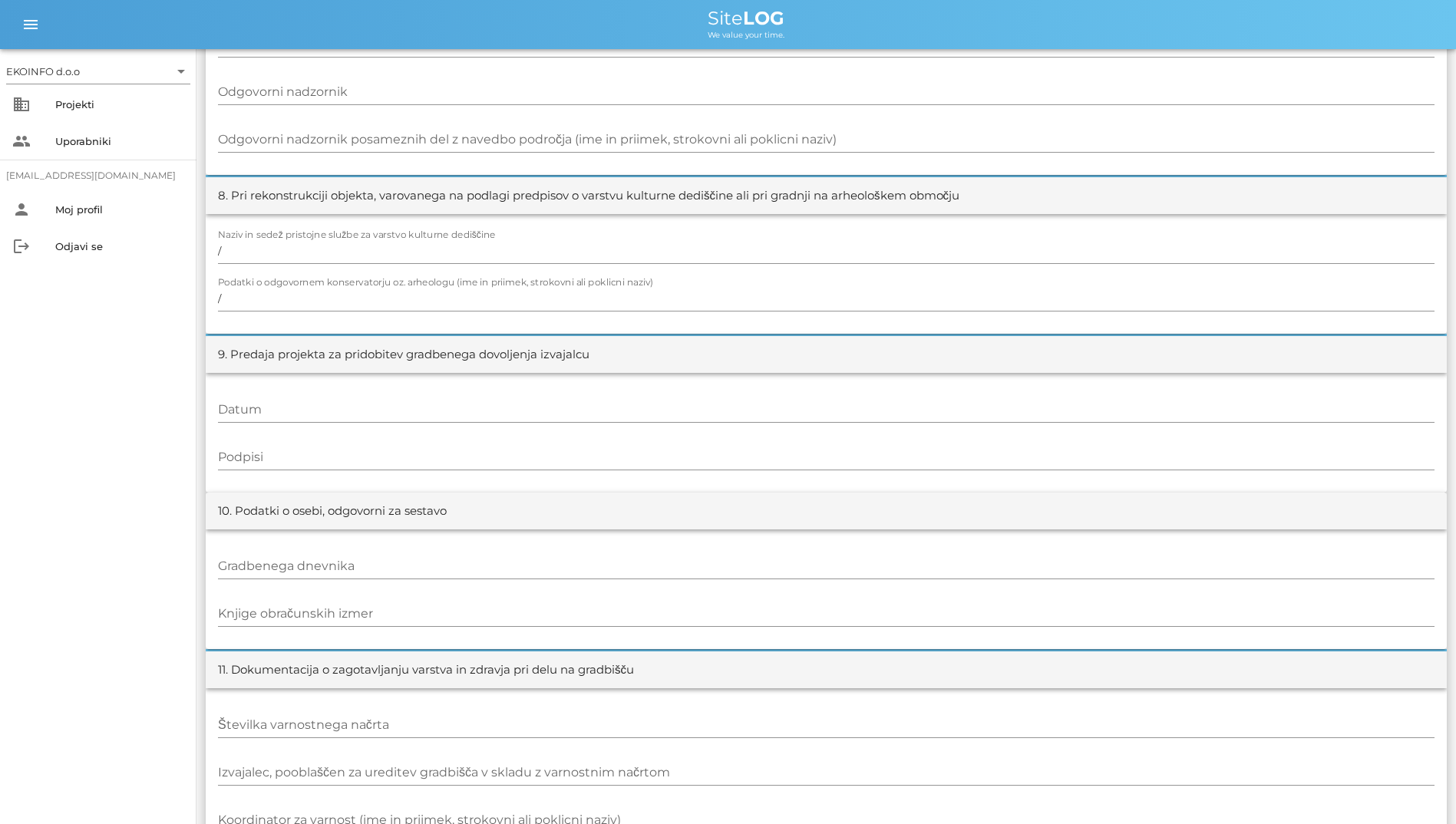
scroll to position [1381, 0]
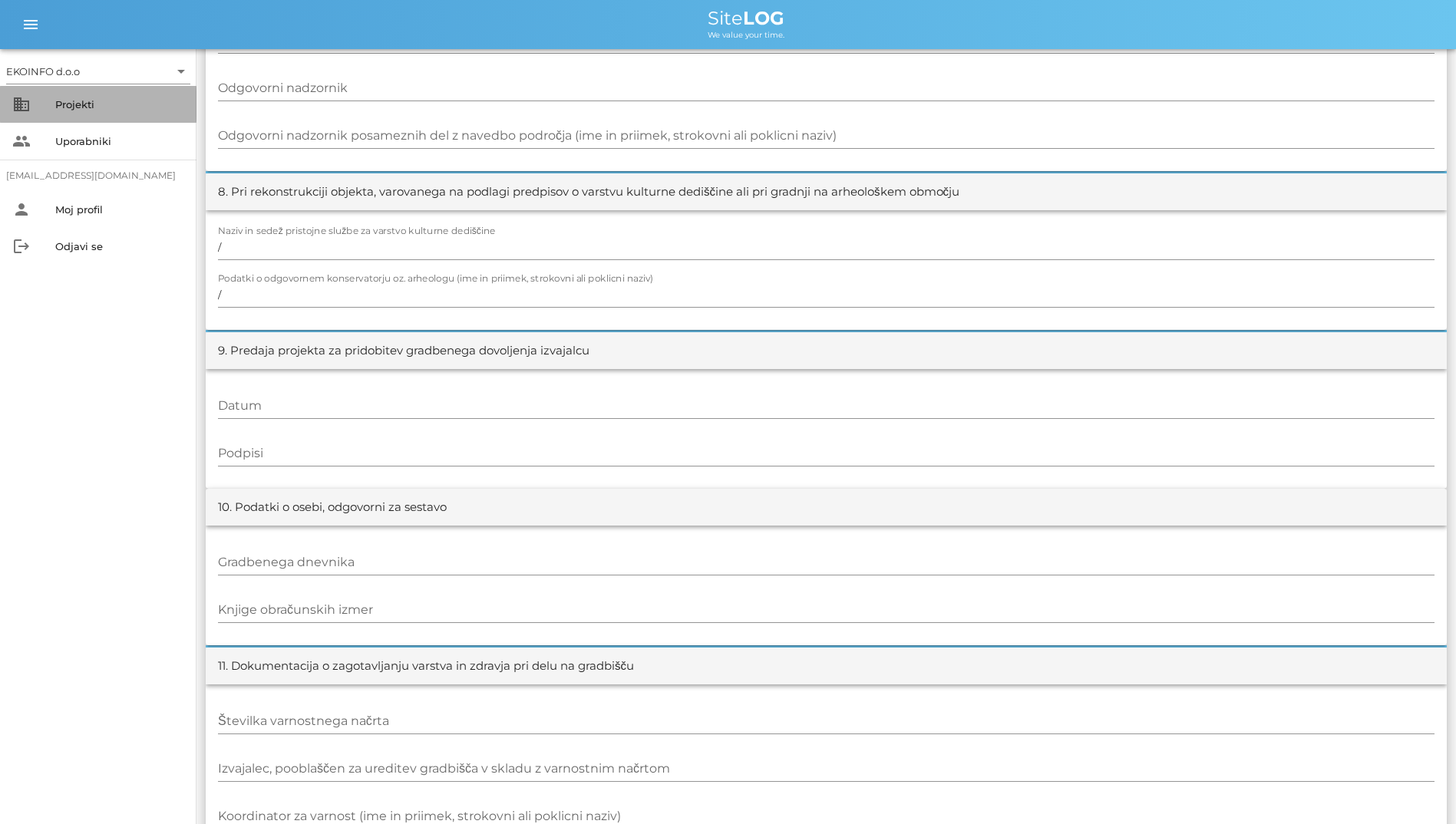
click at [129, 103] on div "Projekti" at bounding box center [120, 104] width 129 height 12
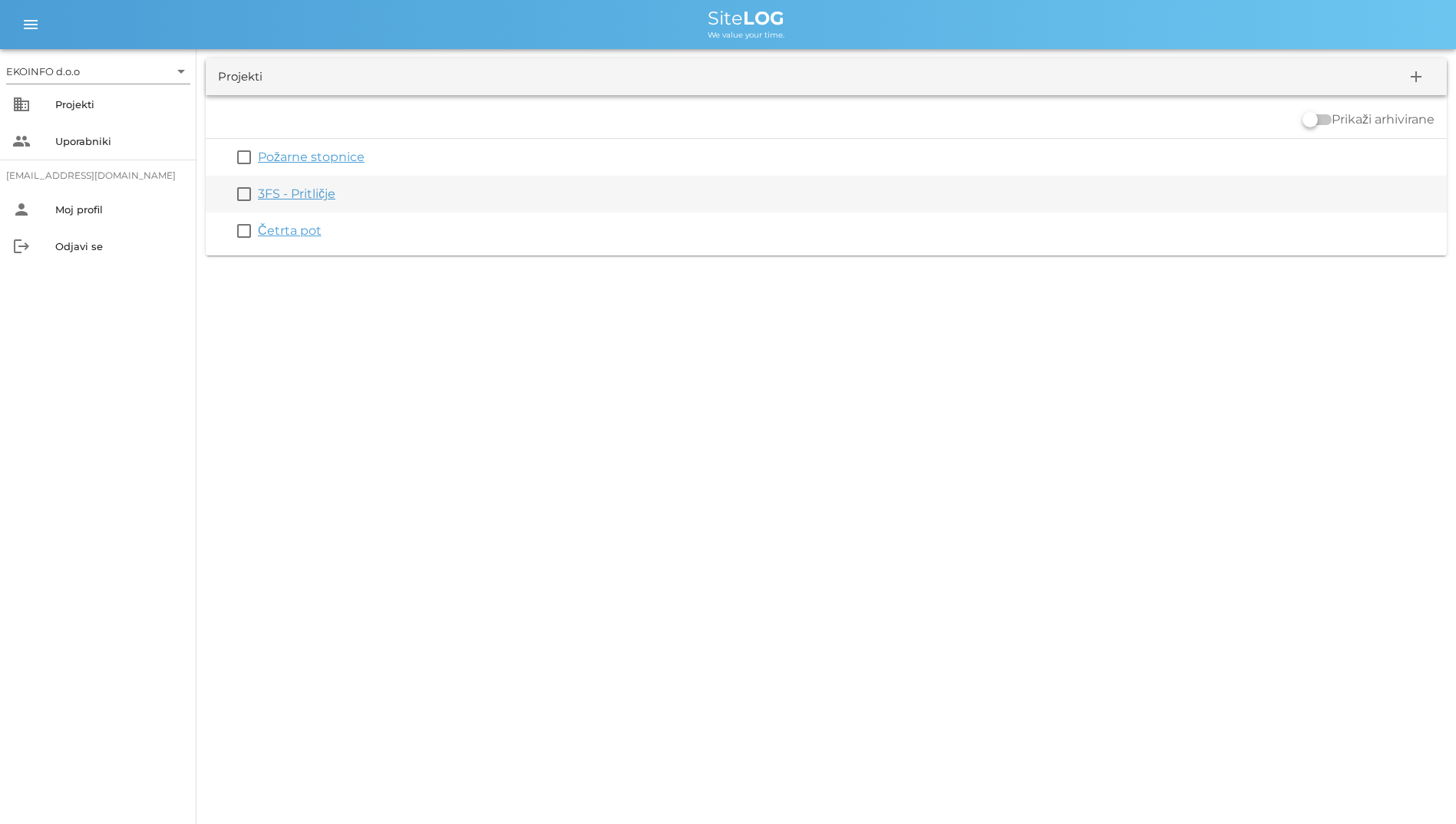
click at [288, 187] on link "3FS - Pritličje" at bounding box center [297, 194] width 77 height 15
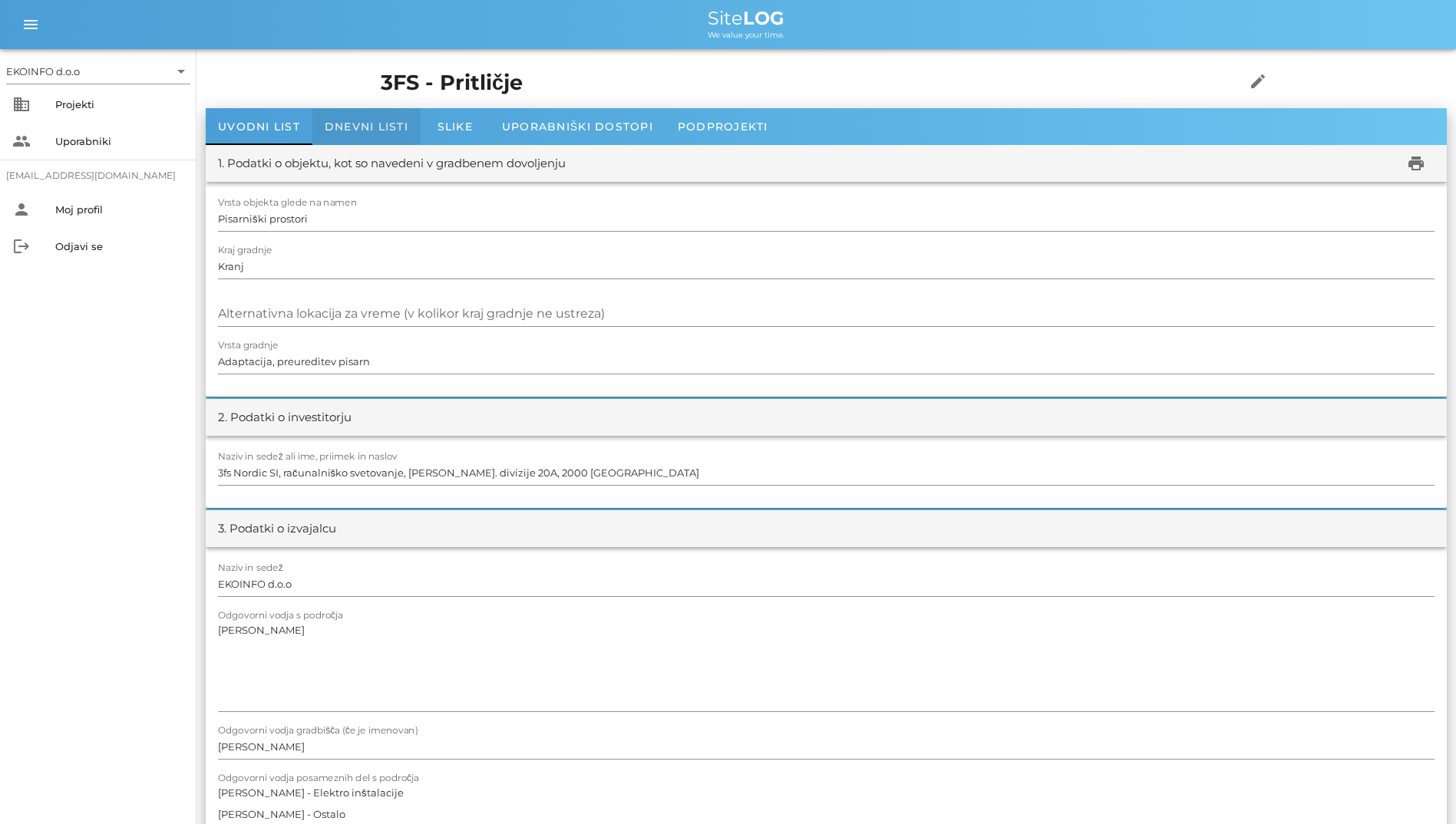
click at [364, 130] on span "Dnevni listi" at bounding box center [366, 126] width 84 height 14
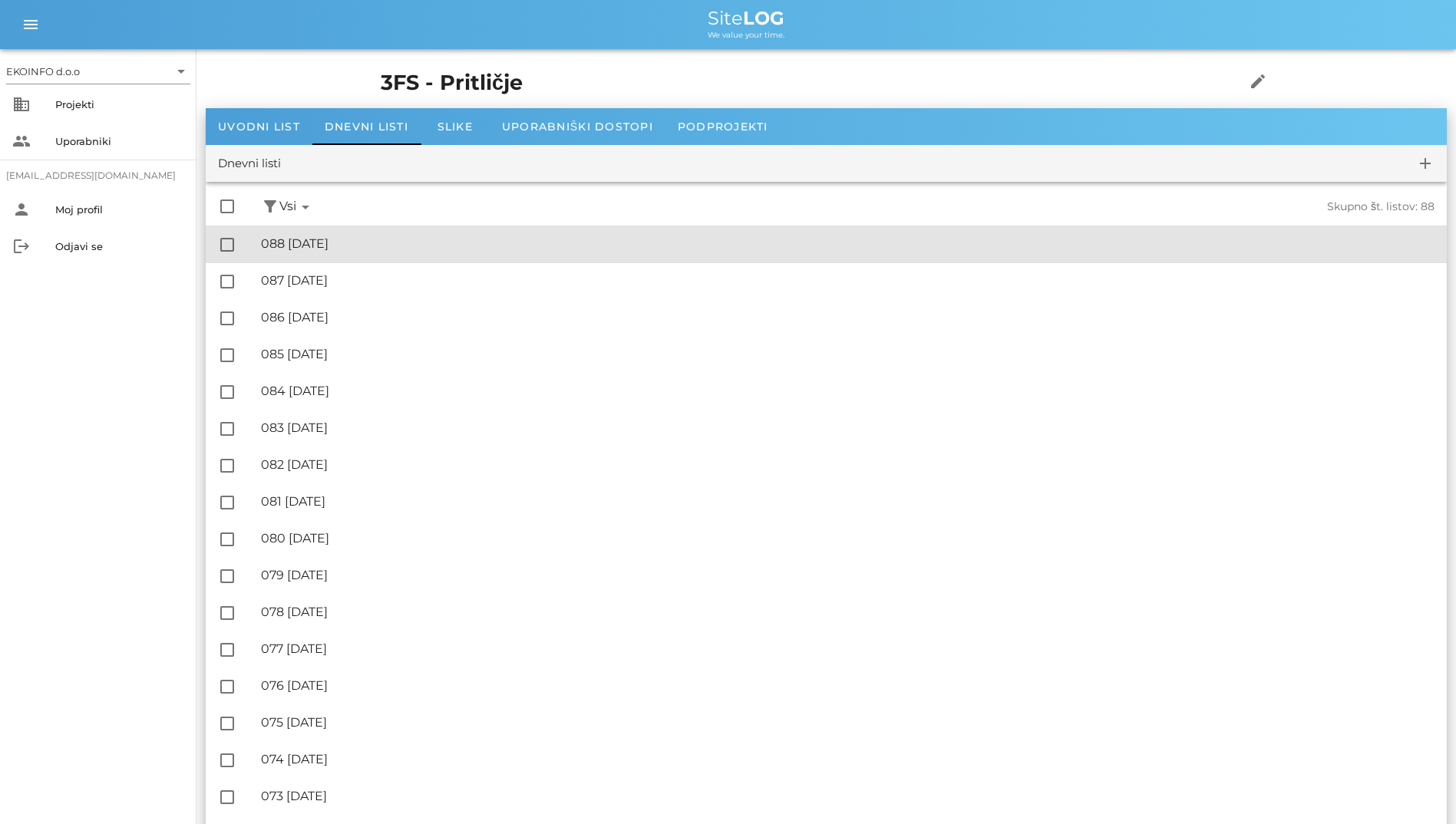
click at [385, 230] on div "🔏 088 [DATE] ✓ Podpisal: Nadzornik ✓ Podpisal: Sestavljalec ✓ Podpisal: Odgovor…" at bounding box center [847, 243] width 1173 height 34
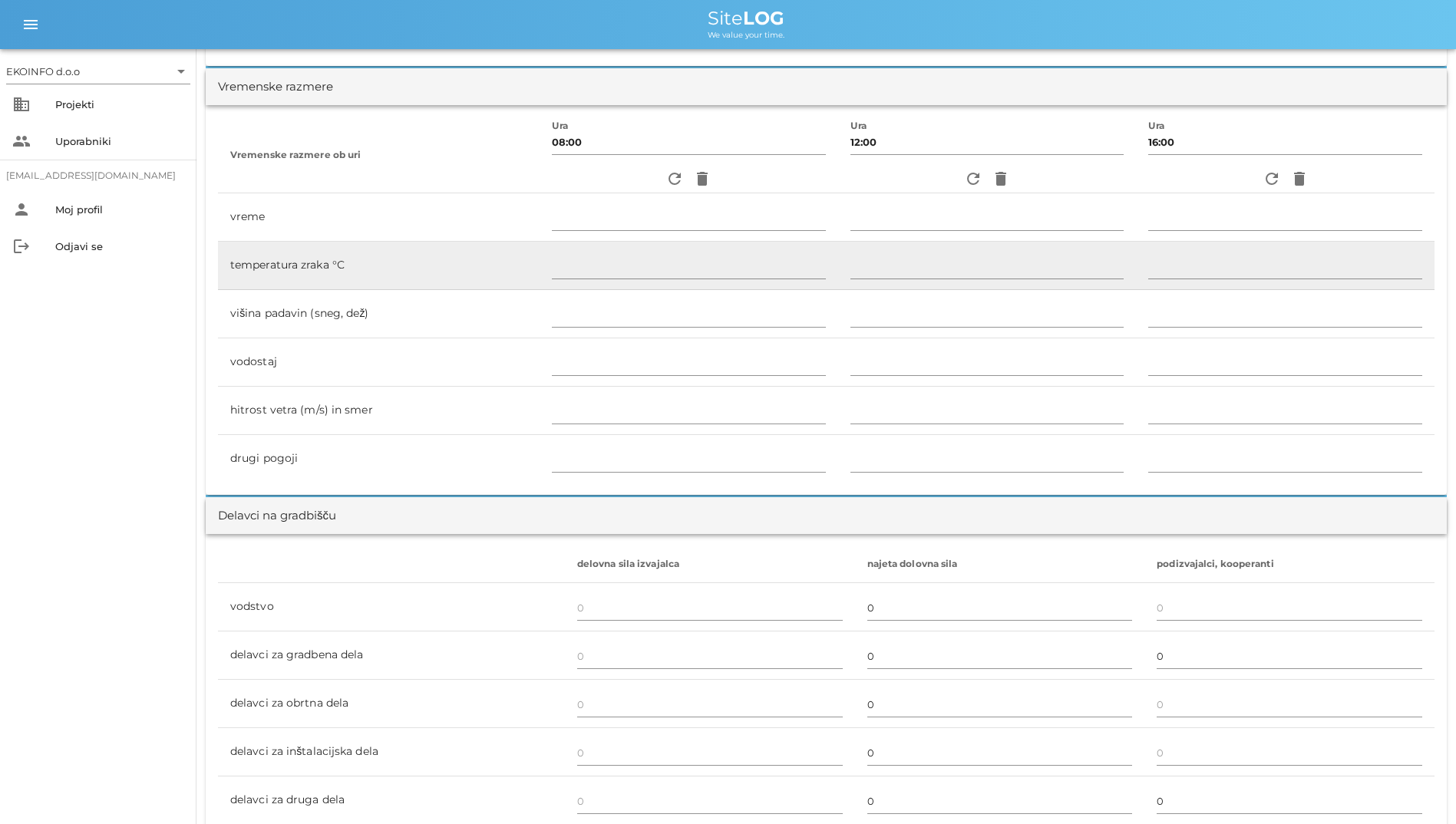
scroll to position [460, 0]
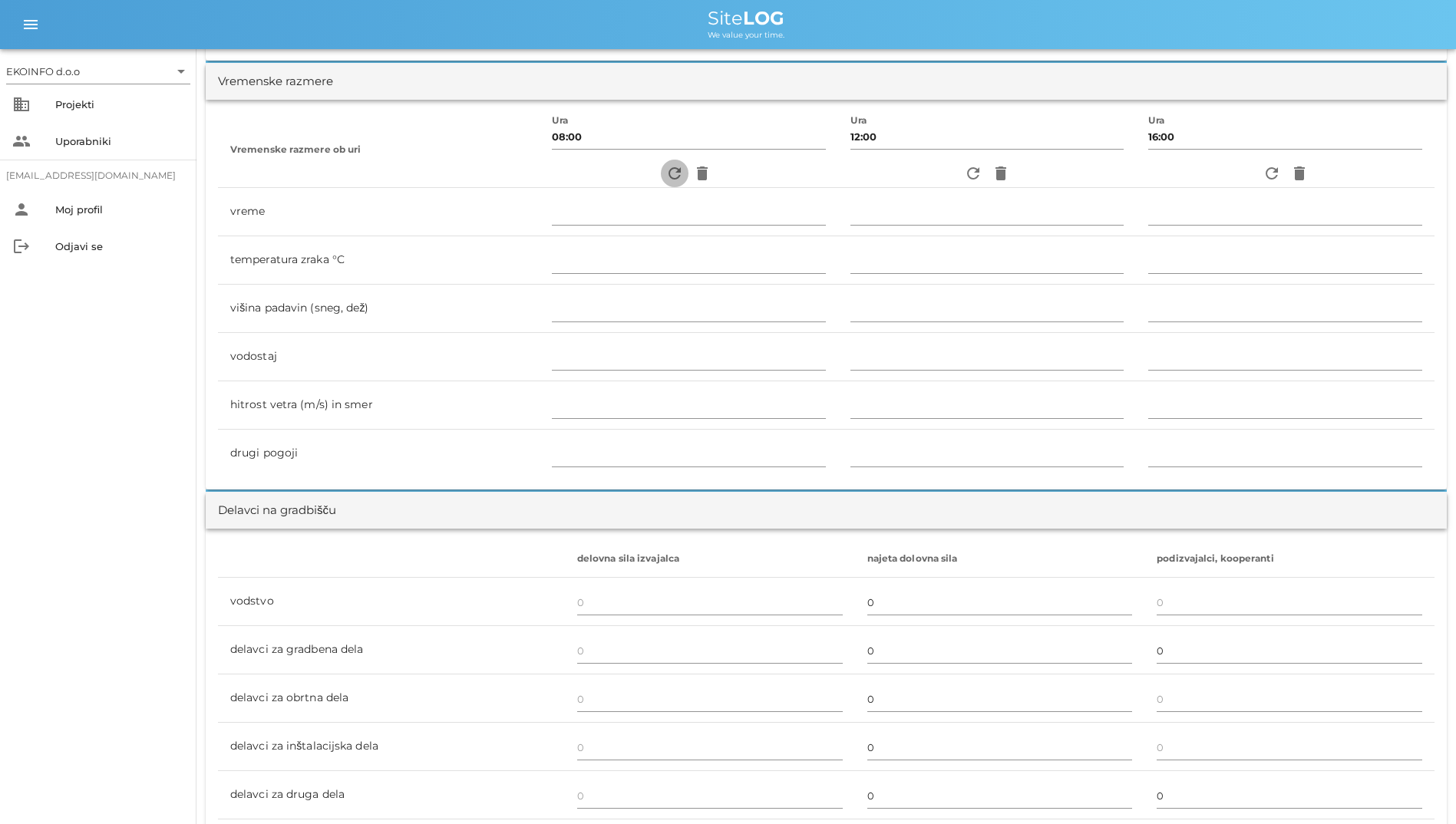
click at [666, 171] on icon "refresh" at bounding box center [675, 173] width 18 height 18
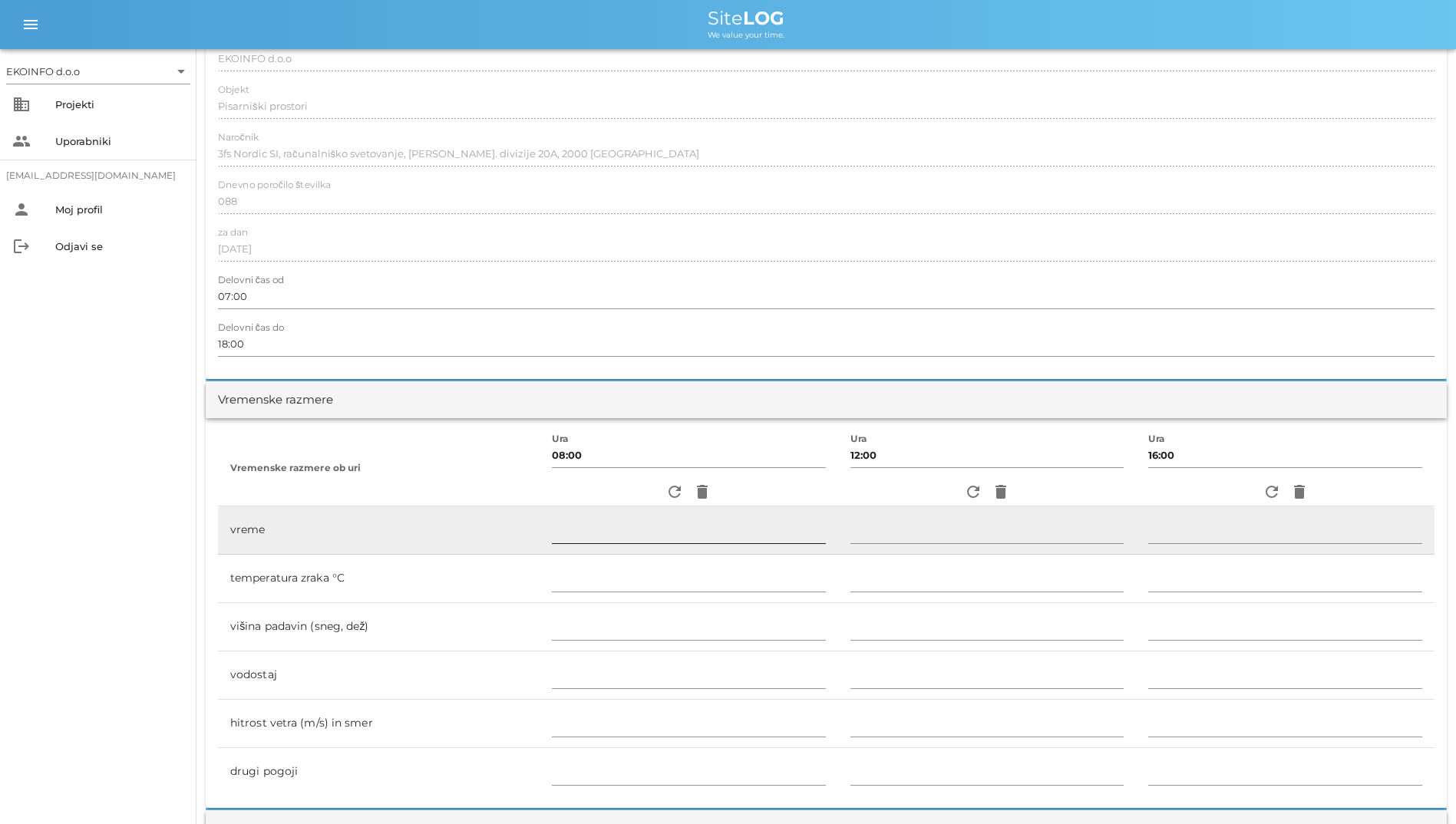
scroll to position [0, 0]
